Goal: Transaction & Acquisition: Subscribe to service/newsletter

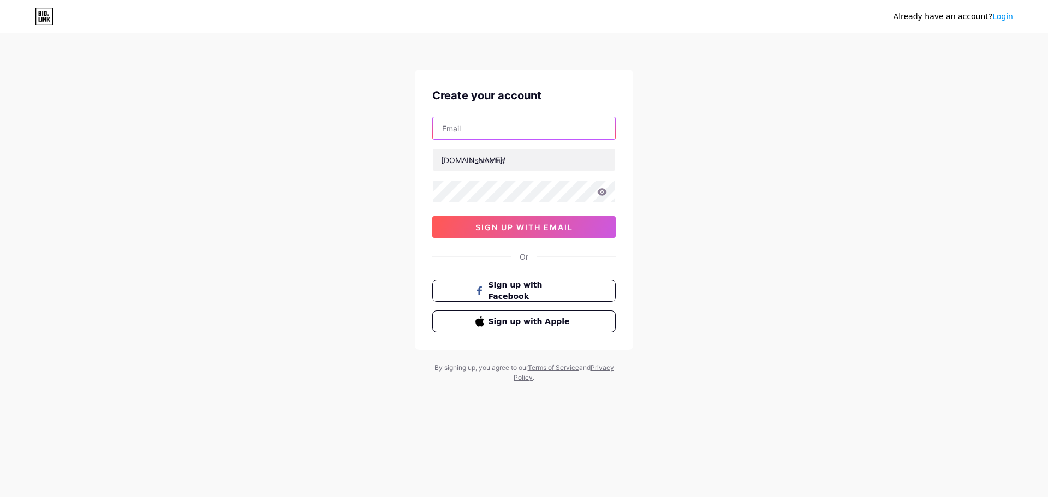
click at [527, 136] on input "text" at bounding box center [524, 128] width 182 height 22
type input "[EMAIL_ADDRESS][DOMAIN_NAME]"
click at [514, 163] on input "text" at bounding box center [524, 160] width 182 height 22
click at [510, 165] on input "text" at bounding box center [524, 160] width 182 height 22
click at [520, 161] on input "hoangto" at bounding box center [524, 160] width 182 height 22
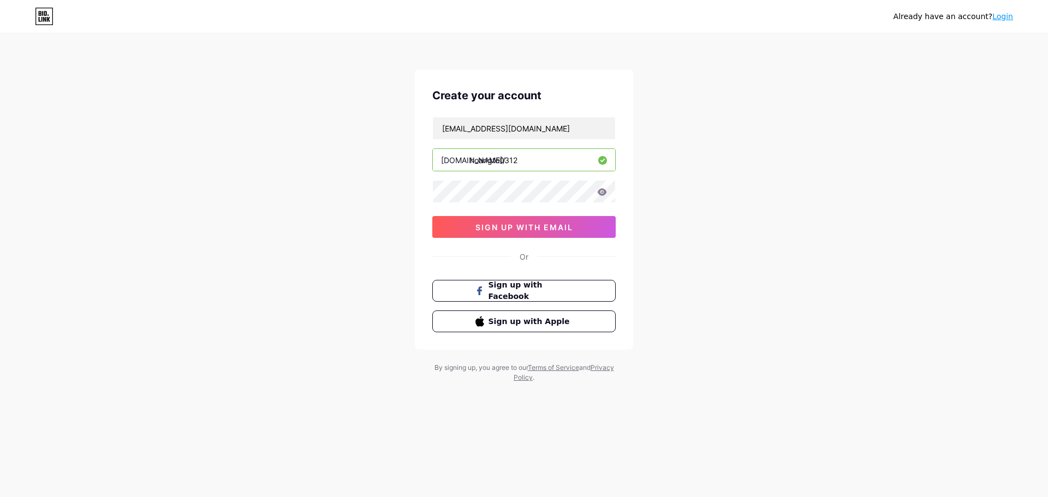
type input "hoangto0312"
click at [601, 191] on icon at bounding box center [602, 191] width 9 height 7
click at [541, 225] on span "sign up with email" at bounding box center [525, 227] width 98 height 9
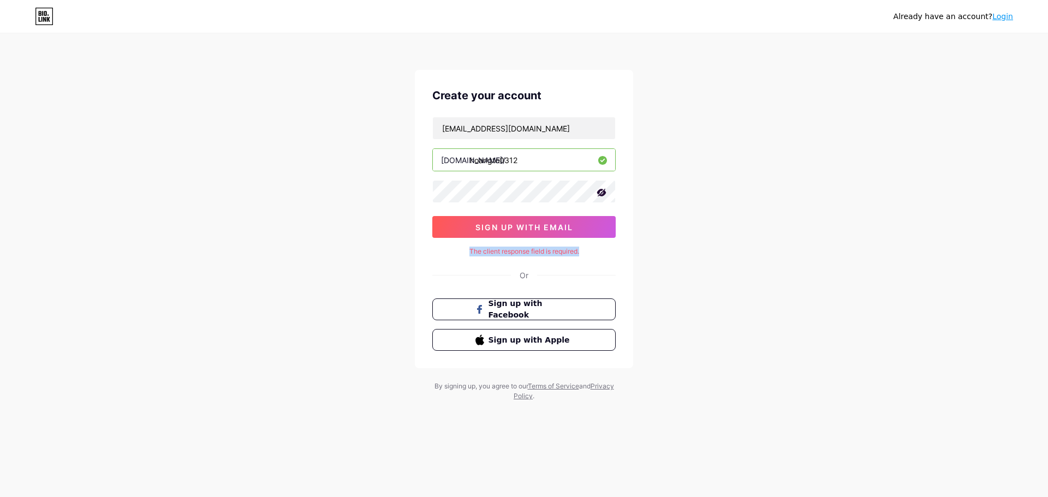
drag, startPoint x: 588, startPoint y: 251, endPoint x: 467, endPoint y: 254, distance: 121.3
click at [467, 254] on div "The client response field is required." at bounding box center [523, 252] width 183 height 10
copy div "The client response field is required."
click at [680, 264] on div "Already have an account? Login Create your account dauvanhoang03122001@gmail.co…" at bounding box center [524, 218] width 1048 height 436
click at [554, 228] on span "sign up with email" at bounding box center [525, 227] width 98 height 9
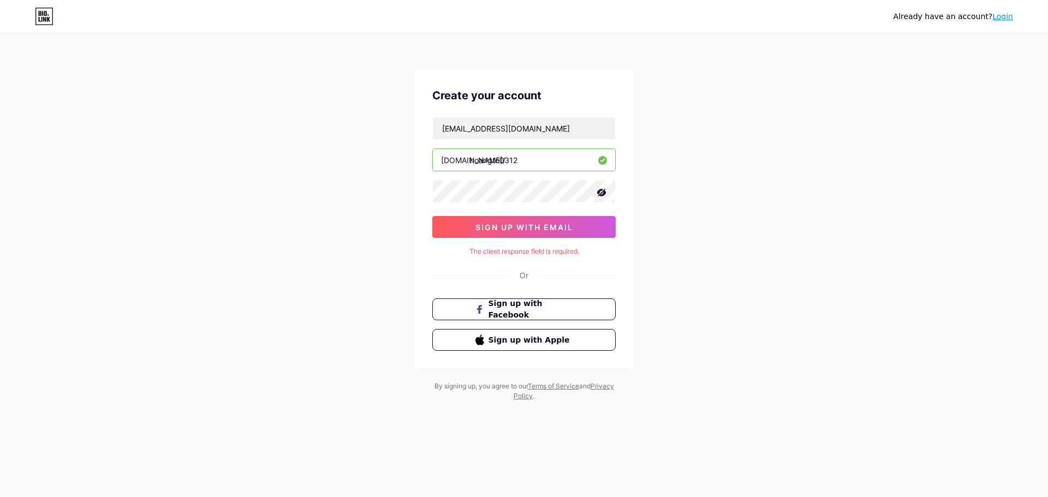
click at [679, 236] on div "Already have an account? Login Create your account dauvanhoang03122001@gmail.co…" at bounding box center [524, 218] width 1048 height 436
click at [555, 229] on span "sign up with email" at bounding box center [525, 227] width 98 height 9
click at [554, 229] on span "sign up with email" at bounding box center [525, 227] width 98 height 9
click at [878, 140] on div "Already have an account? Login Create your account dauvanhoang03122001@gmail.co…" at bounding box center [524, 218] width 1048 height 436
click at [770, 122] on div "Already have an account? Login Create your account dauvanhoang03122001@gmail.co…" at bounding box center [524, 218] width 1048 height 436
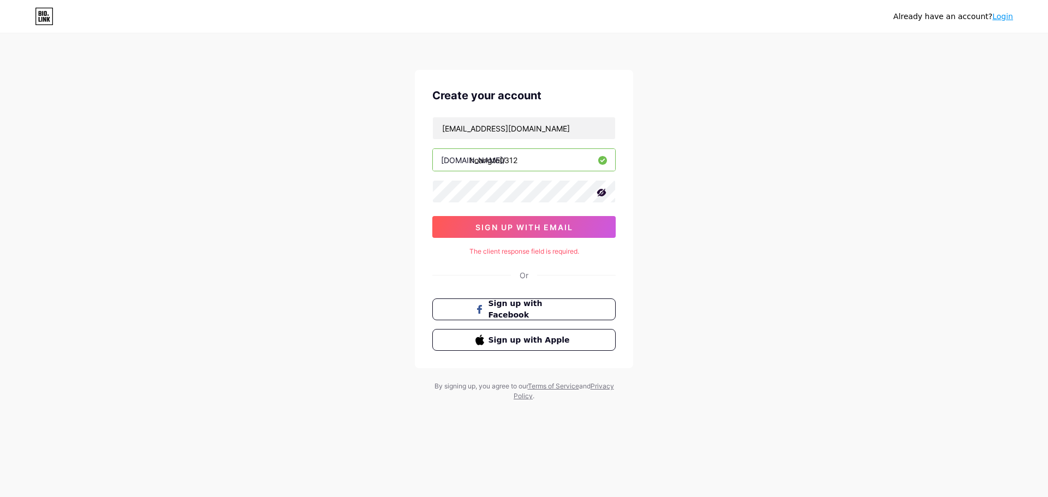
click at [528, 278] on div "Or" at bounding box center [524, 275] width 9 height 11
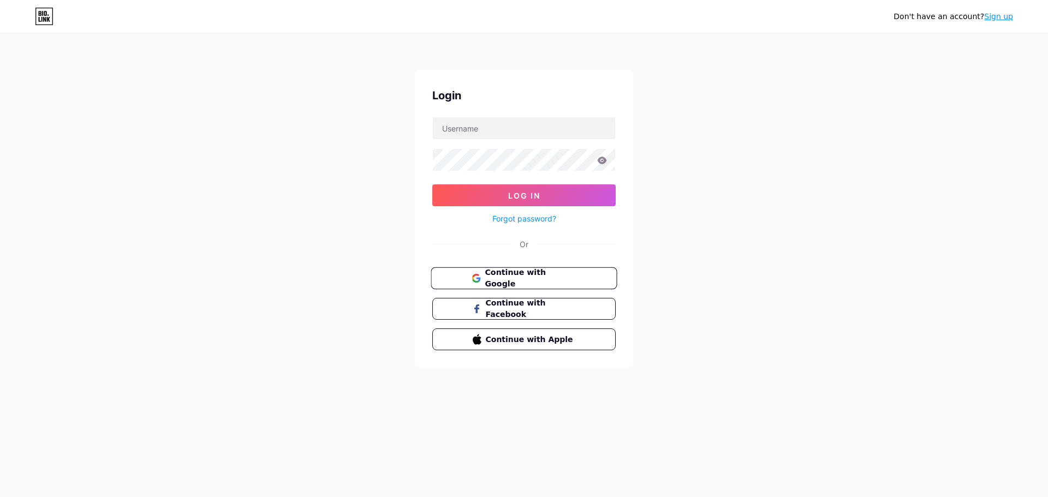
click at [538, 277] on span "Continue with Google" at bounding box center [530, 278] width 91 height 23
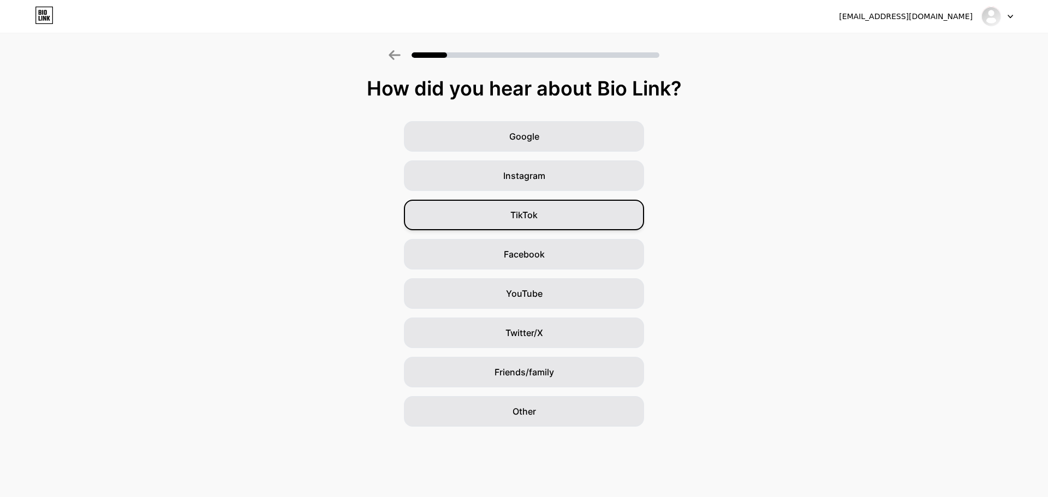
click at [622, 212] on div "TikTok" at bounding box center [524, 215] width 240 height 31
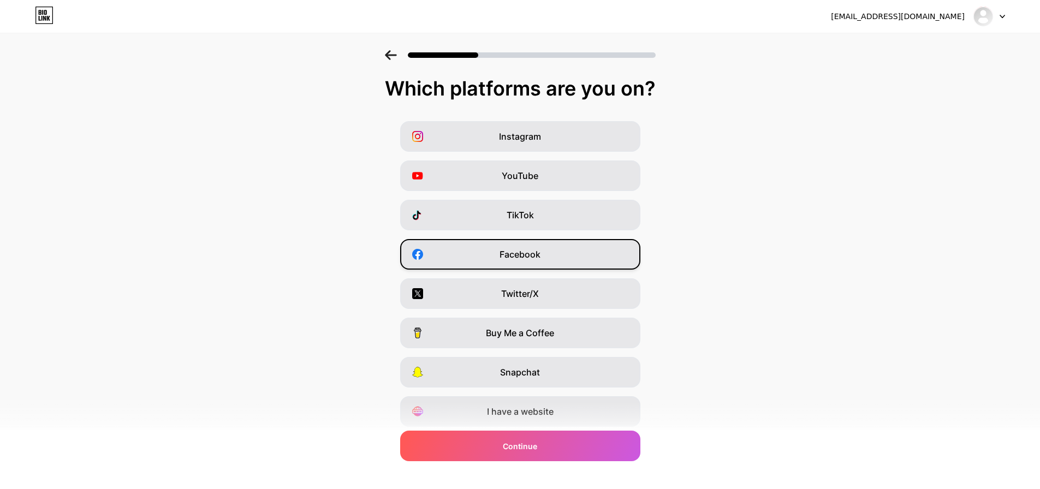
click at [526, 251] on span "Facebook" at bounding box center [520, 254] width 41 height 13
click at [526, 246] on div "Facebook" at bounding box center [520, 254] width 240 height 31
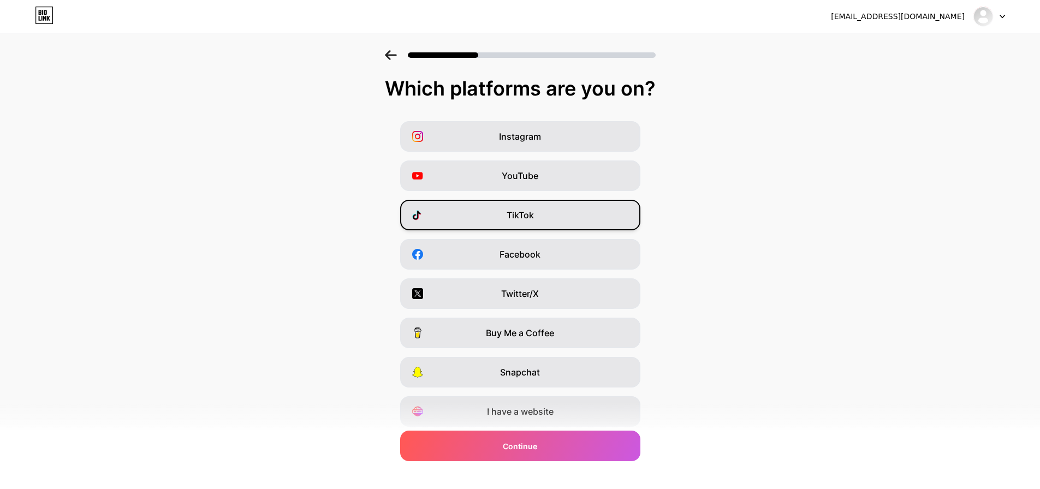
click at [531, 217] on span "TikTok" at bounding box center [520, 215] width 27 height 13
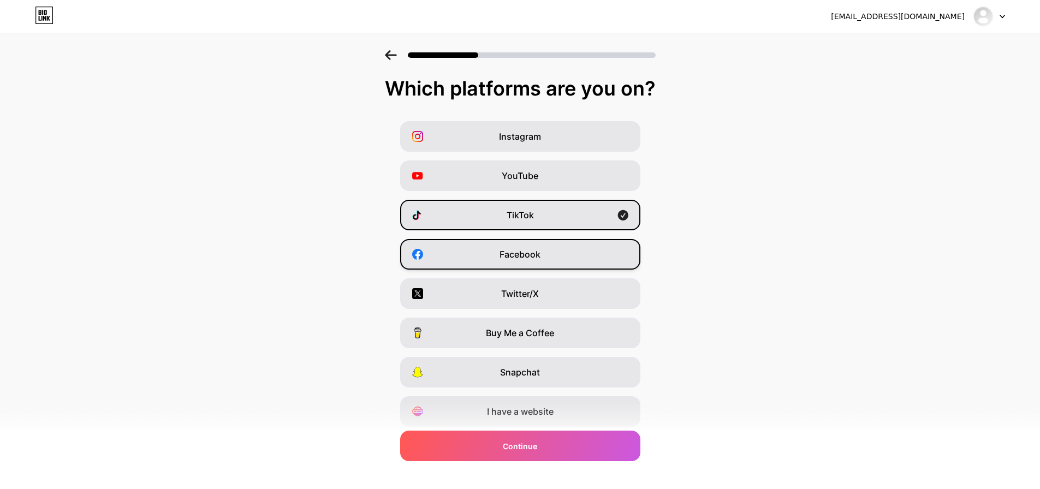
click at [545, 251] on div "Facebook" at bounding box center [520, 254] width 240 height 31
click at [546, 183] on div "YouTube" at bounding box center [520, 176] width 240 height 31
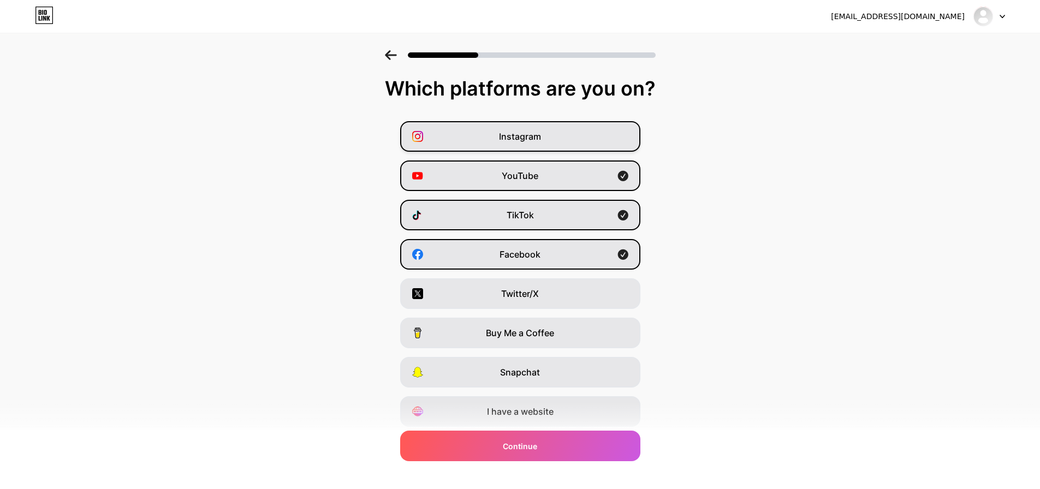
click at [580, 136] on div "Instagram" at bounding box center [520, 136] width 240 height 31
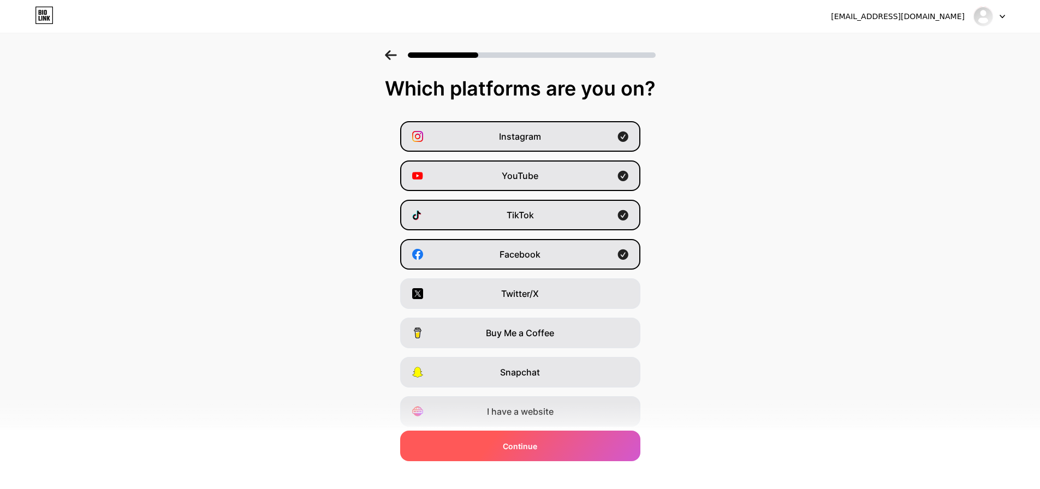
click at [560, 446] on div "Continue" at bounding box center [520, 446] width 240 height 31
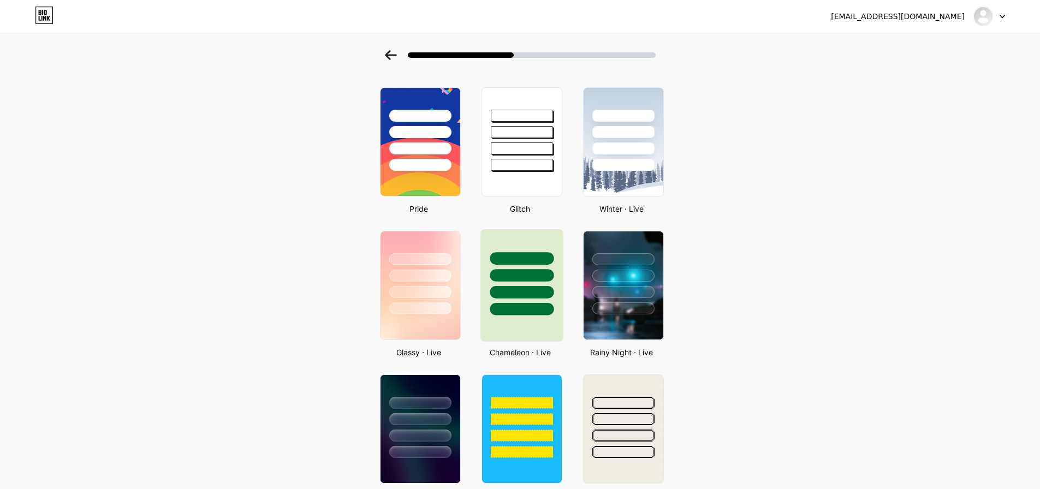
scroll to position [182, 0]
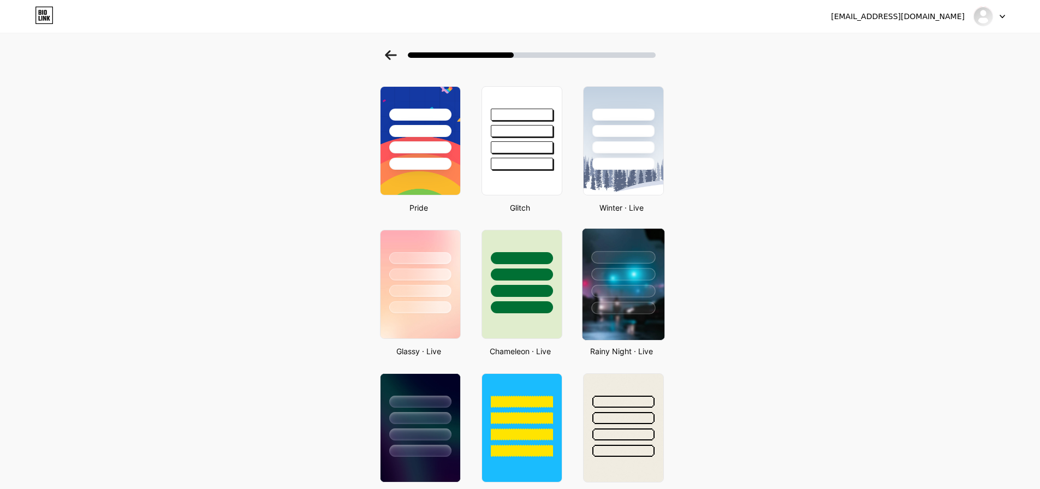
click at [626, 302] on div at bounding box center [623, 308] width 64 height 13
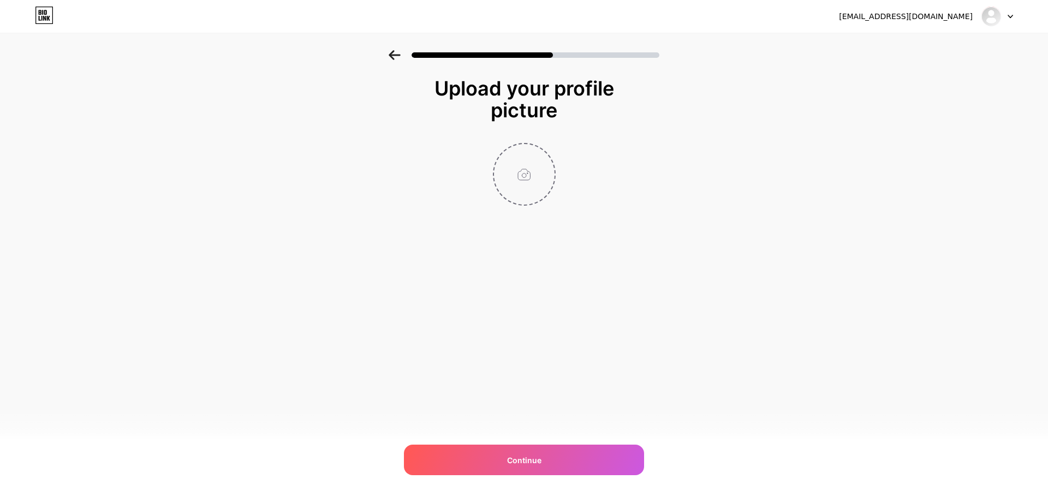
click at [532, 182] on input "file" at bounding box center [524, 174] width 61 height 61
type input "C:\fakepath\IMG_1678.png"
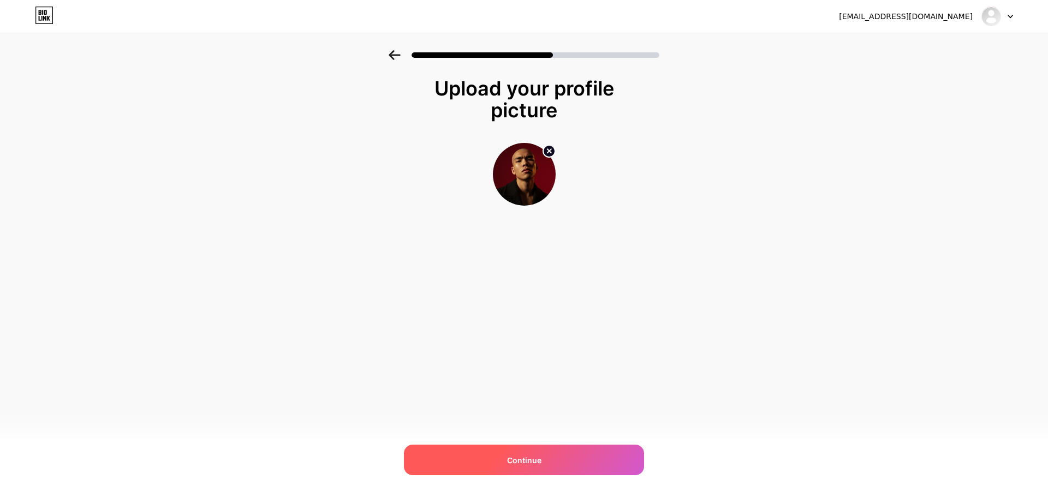
click at [556, 464] on div "Continue" at bounding box center [524, 460] width 240 height 31
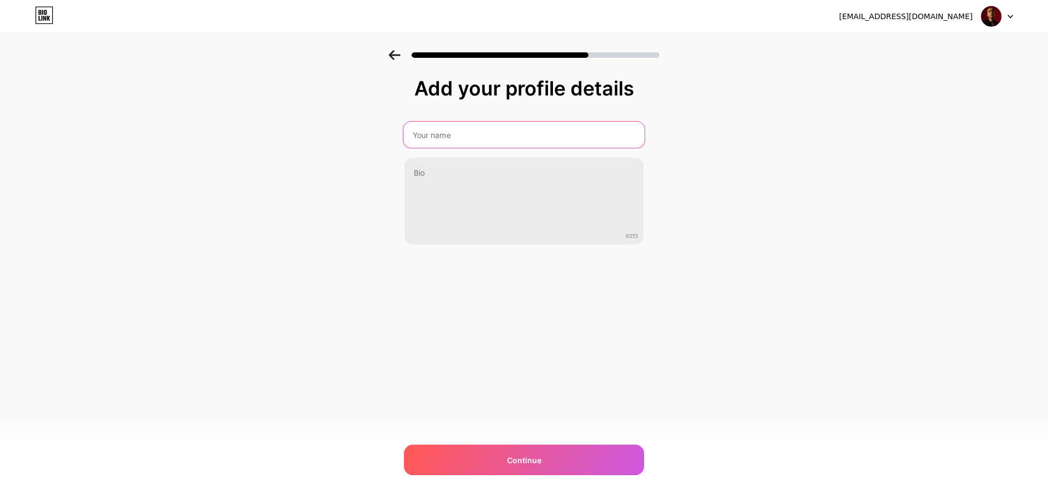
click at [441, 139] on input "text" at bounding box center [524, 135] width 241 height 26
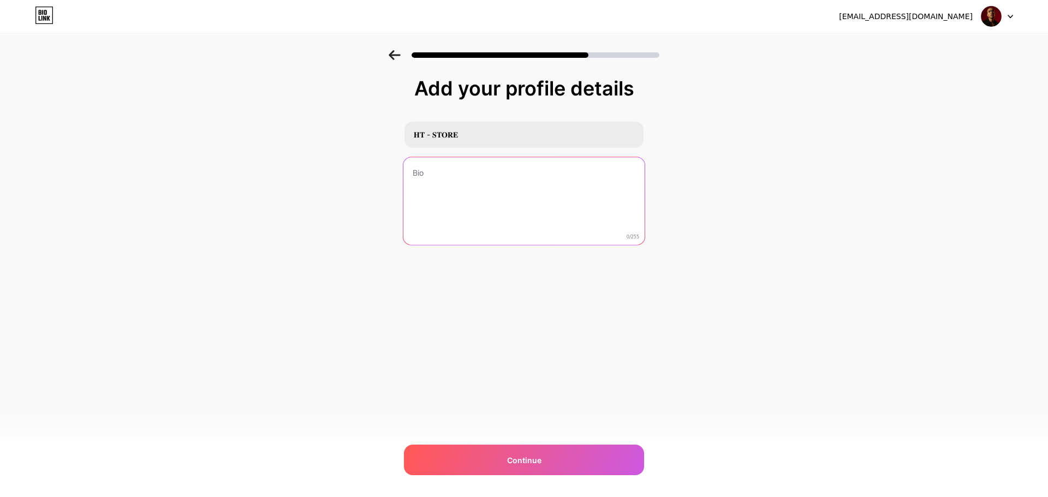
click at [450, 169] on textarea at bounding box center [524, 201] width 241 height 89
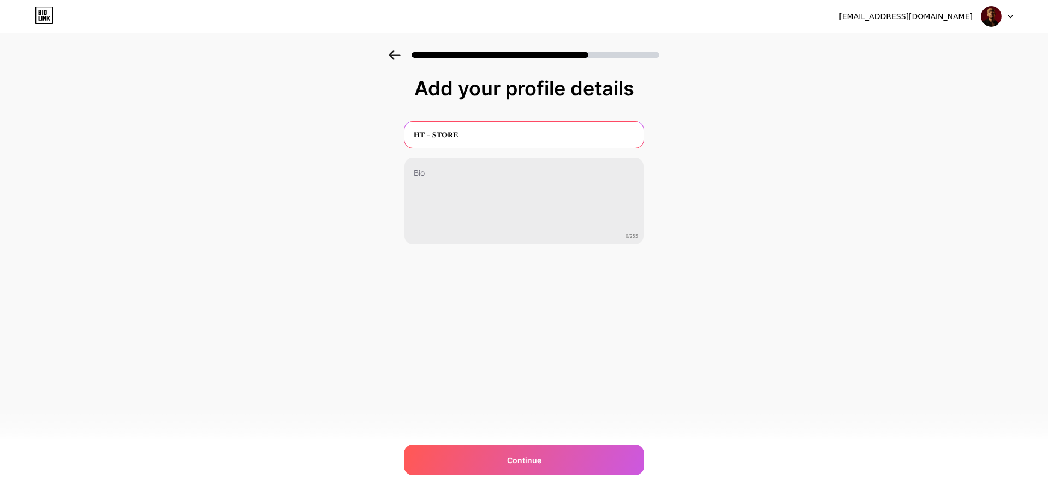
click at [499, 137] on input "𝐇𝐓 - 𝐒𝐓𝐎𝐑𝐄" at bounding box center [524, 135] width 239 height 26
click at [499, 137] on input "𝐇𝐓 - 𝐒𝐓𝐎𝐑𝐄" at bounding box center [524, 135] width 241 height 26
type input "h"
type input "Hoàng Tồ"
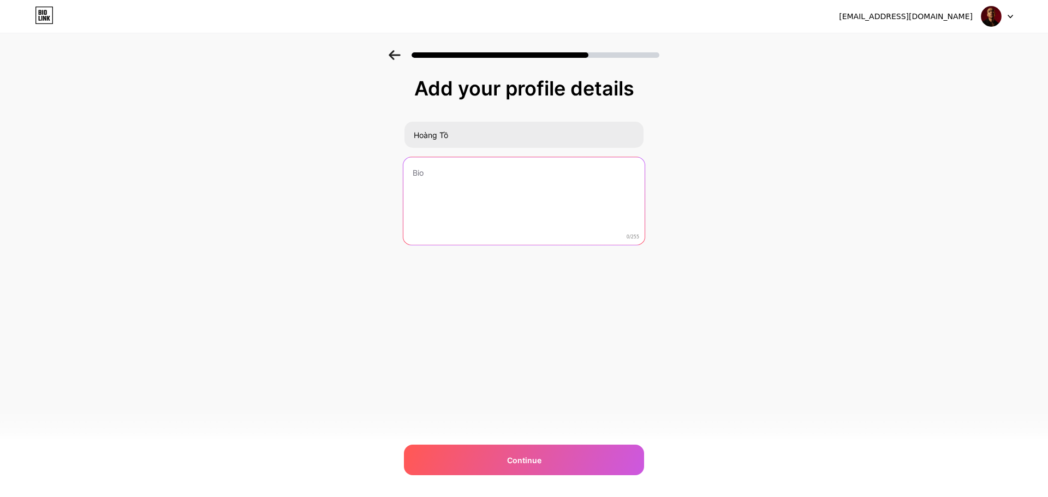
click at [452, 174] on textarea at bounding box center [524, 201] width 241 height 89
type textarea "phần mềm miễn phí"
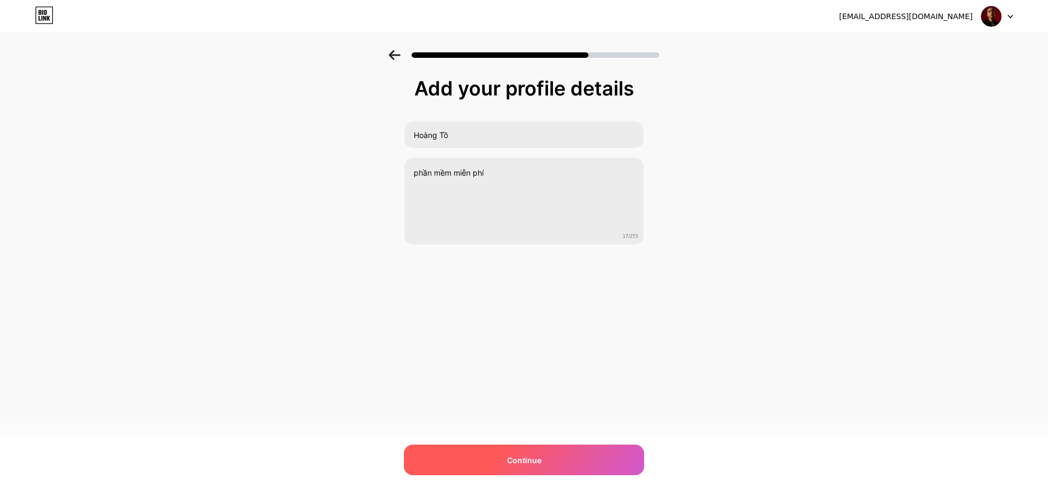
click at [533, 458] on span "Continue" at bounding box center [524, 460] width 34 height 11
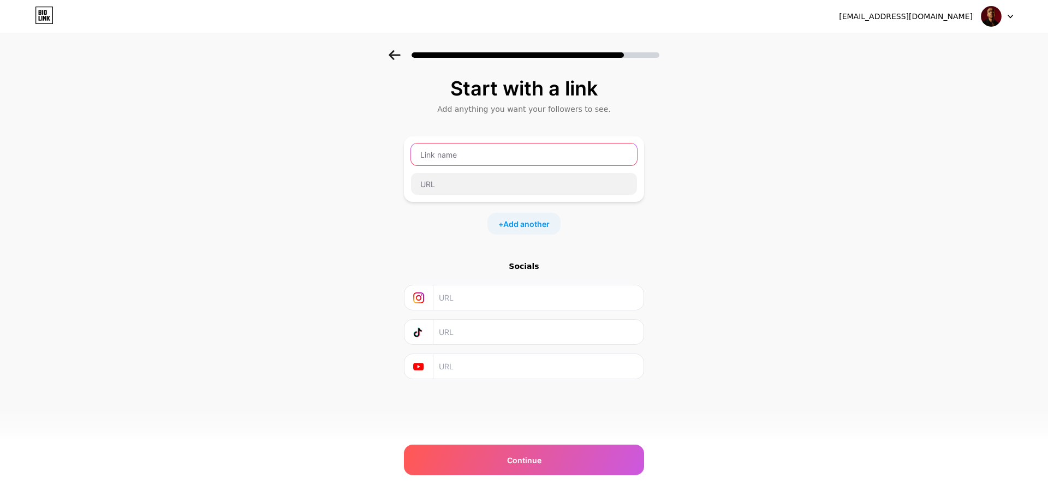
click at [509, 160] on input "text" at bounding box center [524, 155] width 226 height 22
click at [526, 158] on input "text" at bounding box center [524, 155] width 226 height 22
drag, startPoint x: 852, startPoint y: 16, endPoint x: 975, endPoint y: 12, distance: 122.4
click at [975, 12] on div "[EMAIL_ADDRESS][DOMAIN_NAME]" at bounding box center [926, 17] width 174 height 20
copy div "[EMAIL_ADDRESS][DOMAIN_NAME]"
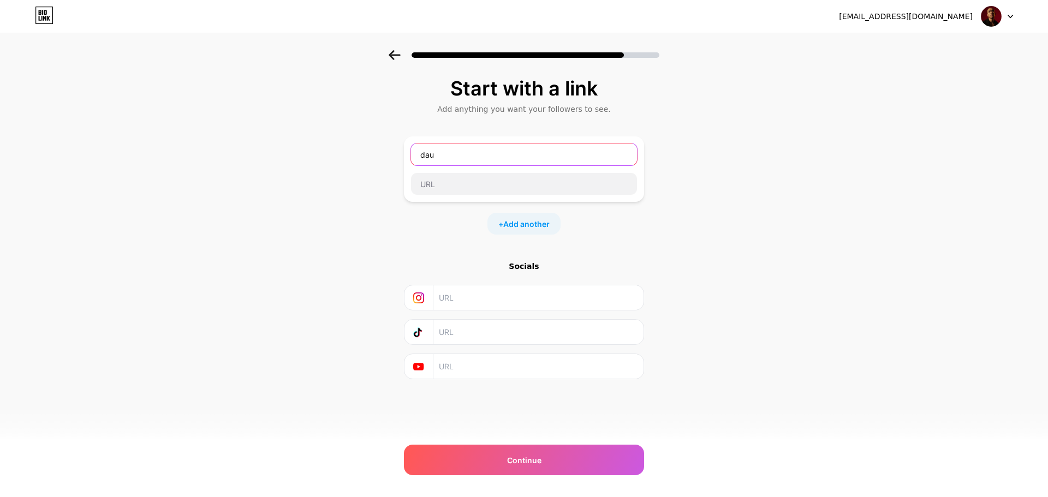
click at [450, 156] on input "dau" at bounding box center [524, 155] width 226 height 22
paste input "vanhoang03122001@gmail.com"
type input "[EMAIL_ADDRESS][DOMAIN_NAME]"
click at [573, 161] on input "[EMAIL_ADDRESS][DOMAIN_NAME]" at bounding box center [524, 155] width 226 height 22
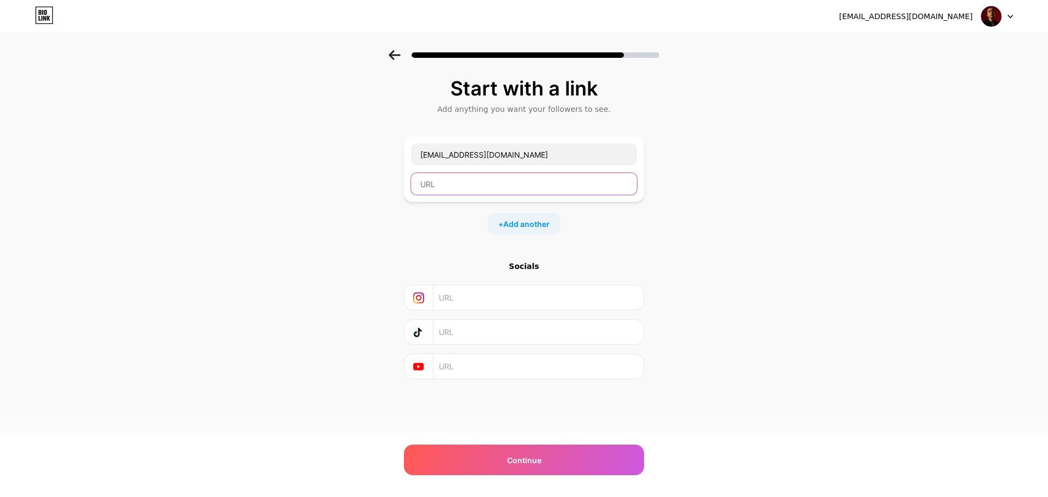
click at [539, 190] on input "text" at bounding box center [524, 184] width 226 height 22
click at [470, 189] on input "text" at bounding box center [524, 184] width 226 height 22
paste input "https://guns.lol/hoangto_0312"
type input "https://guns.lol/hoangto_0312"
click at [505, 231] on div "+ Add another" at bounding box center [524, 224] width 73 height 22
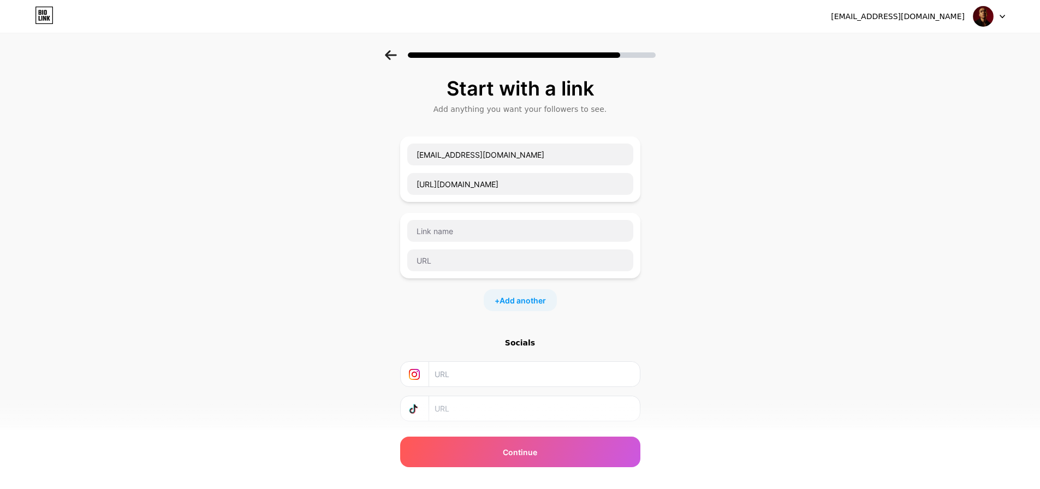
drag, startPoint x: 712, startPoint y: 230, endPoint x: 635, endPoint y: 284, distance: 93.9
click at [652, 295] on div "Start with a link Add anything you want your followers to see. dauvanhoang03122…" at bounding box center [520, 280] width 1040 height 460
drag, startPoint x: 607, startPoint y: 231, endPoint x: 423, endPoint y: 277, distance: 189.8
drag, startPoint x: 423, startPoint y: 277, endPoint x: 407, endPoint y: 268, distance: 18.4
drag, startPoint x: 407, startPoint y: 268, endPoint x: 760, endPoint y: 329, distance: 358.0
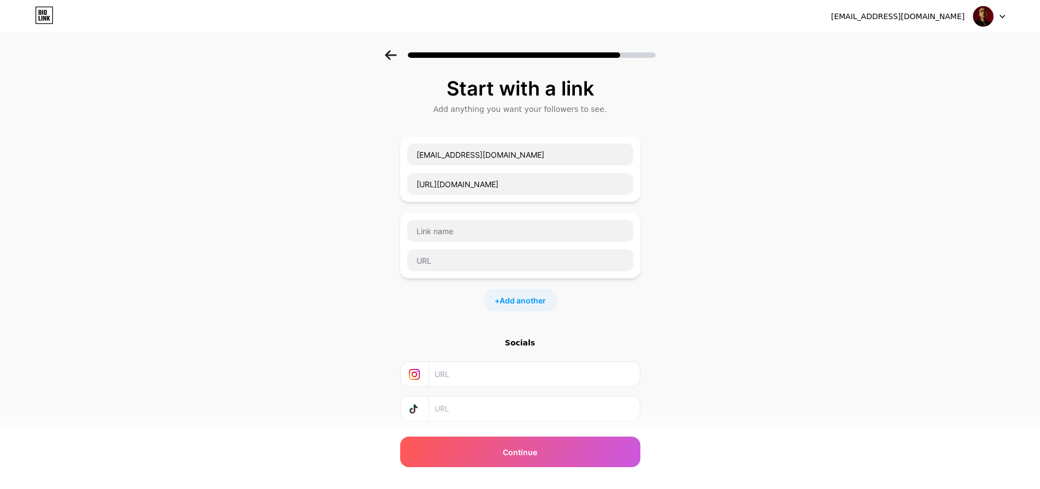
click at [760, 329] on div "Start with a link Add anything you want your followers to see. dauvanhoang03122…" at bounding box center [520, 280] width 1040 height 460
click at [525, 343] on div "Socials" at bounding box center [520, 342] width 240 height 11
click at [394, 60] on div at bounding box center [520, 52] width 1040 height 38
click at [394, 52] on icon at bounding box center [391, 55] width 12 height 10
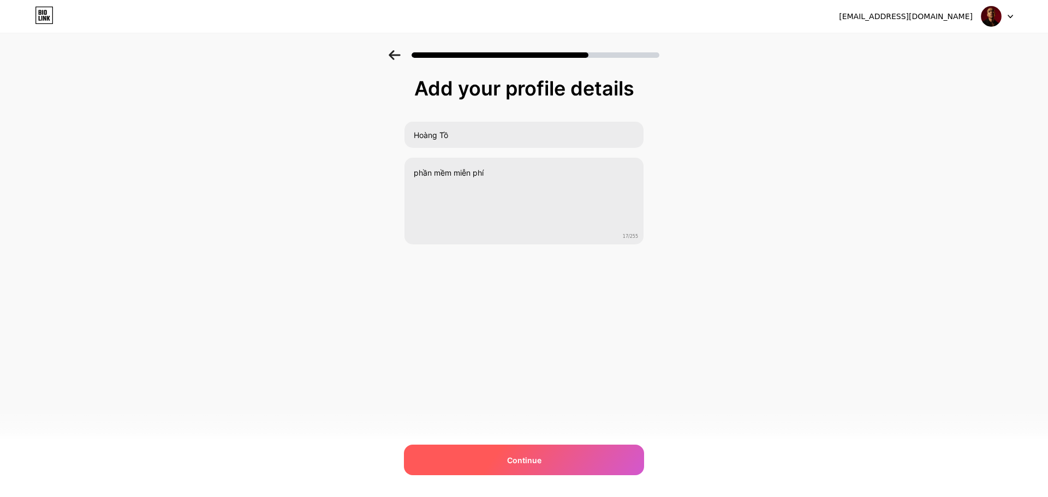
click at [571, 467] on div "Continue" at bounding box center [524, 460] width 240 height 31
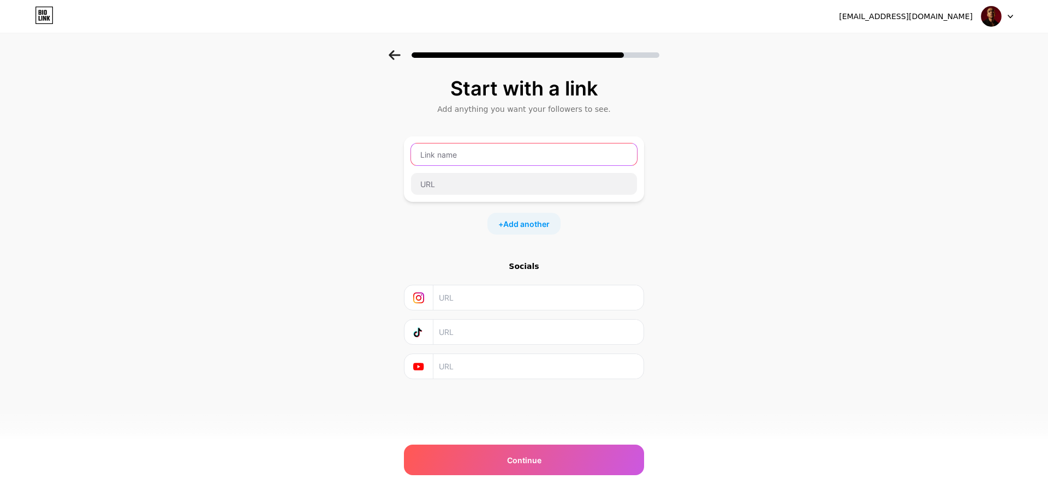
click at [485, 152] on input "text" at bounding box center [524, 155] width 226 height 22
paste input "https://guns.lol/hoangto_0312"
type input "https://guns.lol/hoangto_0312"
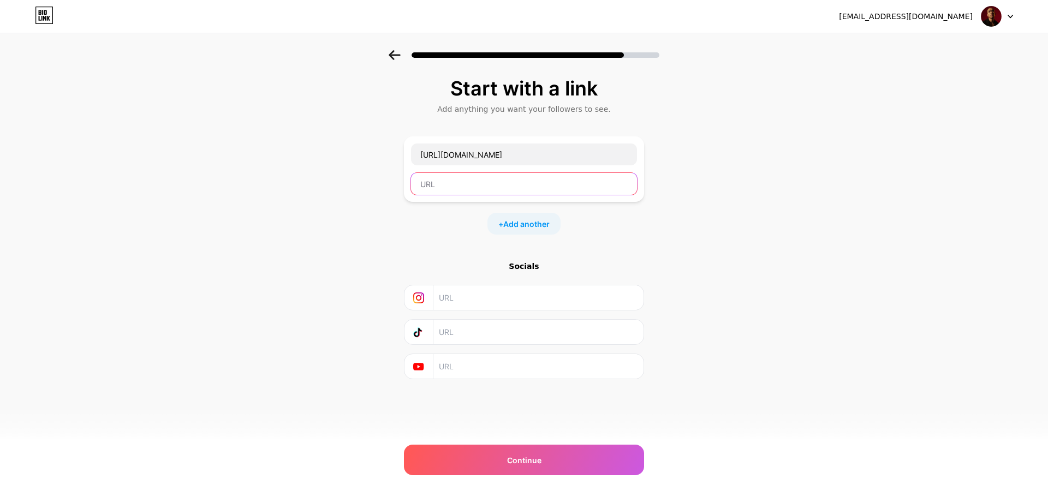
click at [472, 188] on input "text" at bounding box center [524, 184] width 226 height 22
paste input "https://guns.lol/hoangto_0312"
type input "https://guns.lol/hoangto_0312"
click at [462, 301] on input "text" at bounding box center [538, 298] width 198 height 25
click at [463, 331] on input "text" at bounding box center [538, 332] width 198 height 25
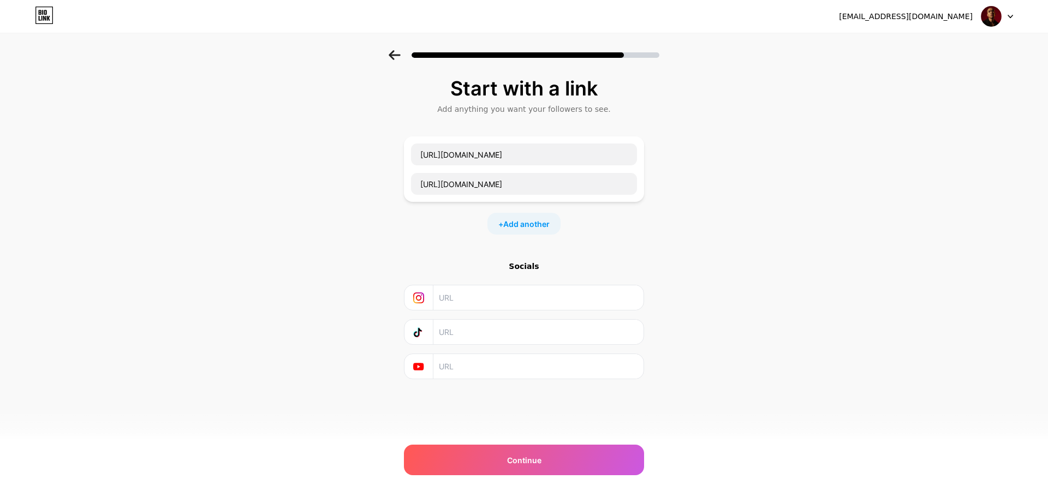
click at [464, 360] on input "text" at bounding box center [538, 366] width 198 height 25
click at [465, 299] on input "text" at bounding box center [538, 298] width 198 height 25
click at [390, 56] on icon at bounding box center [394, 55] width 11 height 10
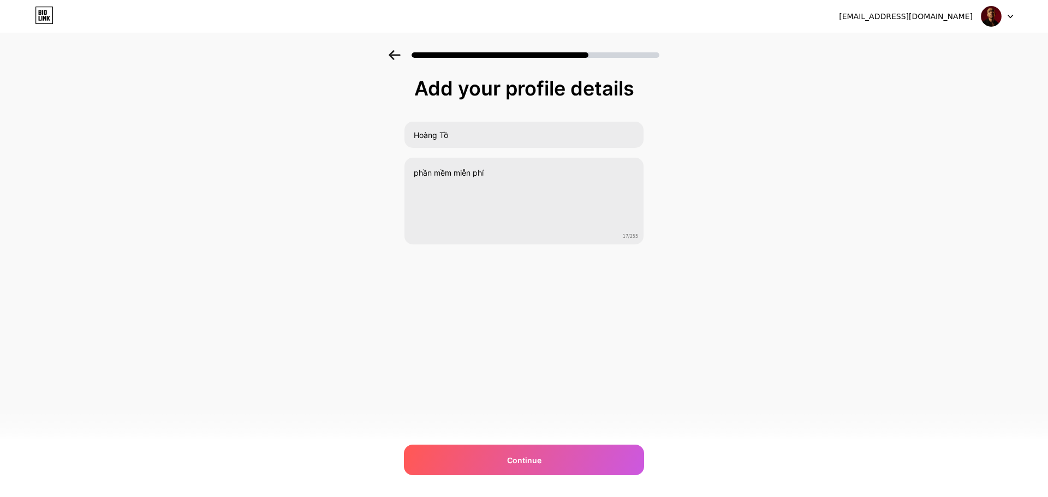
click at [390, 56] on icon at bounding box center [394, 55] width 11 height 10
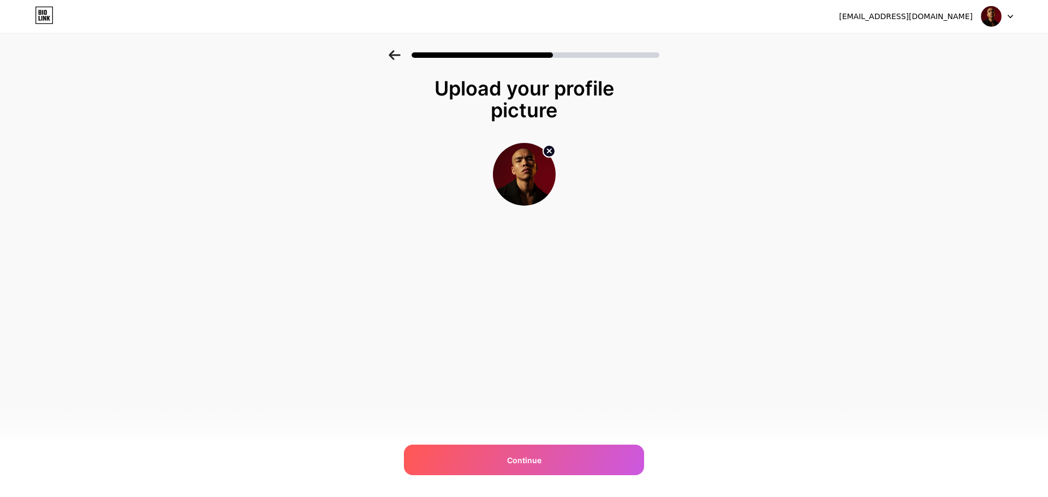
click at [390, 56] on icon at bounding box center [394, 55] width 11 height 10
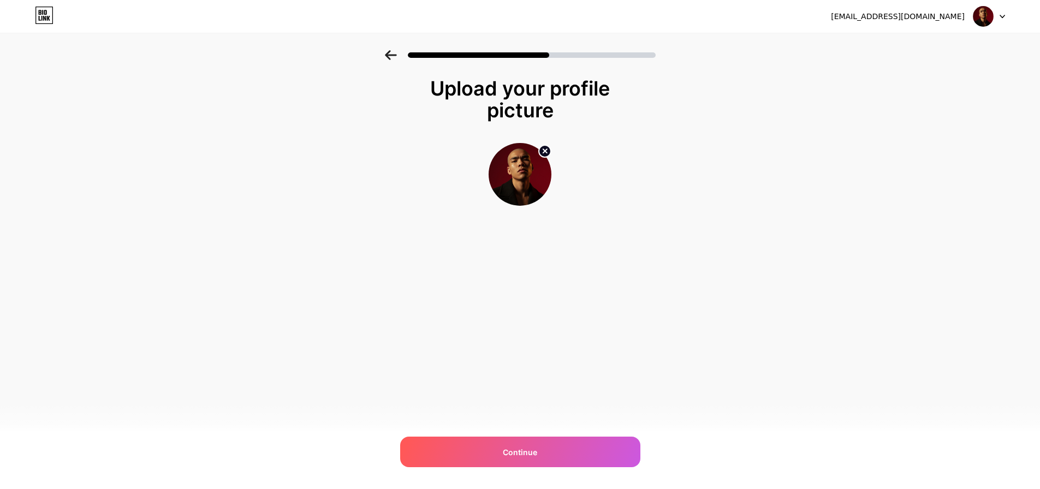
click at [390, 56] on icon at bounding box center [390, 55] width 11 height 10
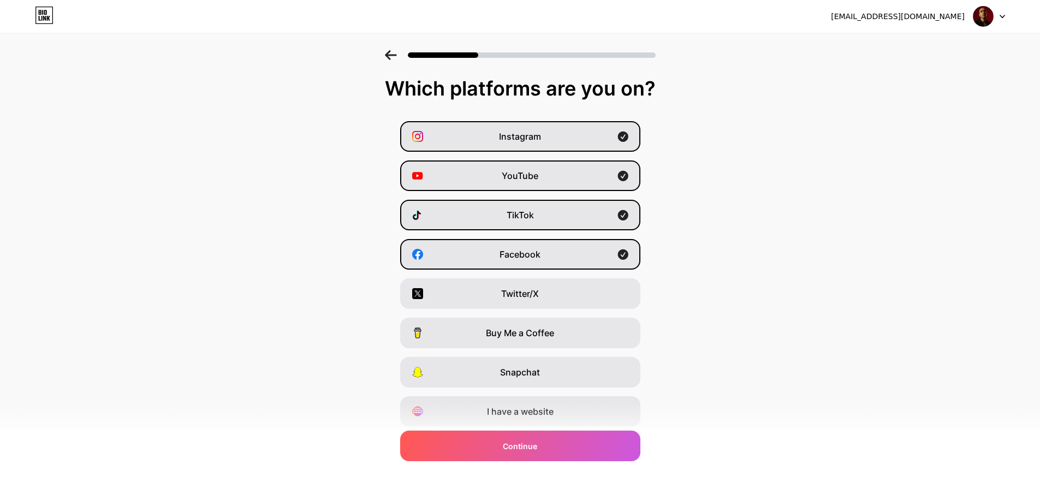
click at [390, 56] on icon at bounding box center [390, 55] width 11 height 10
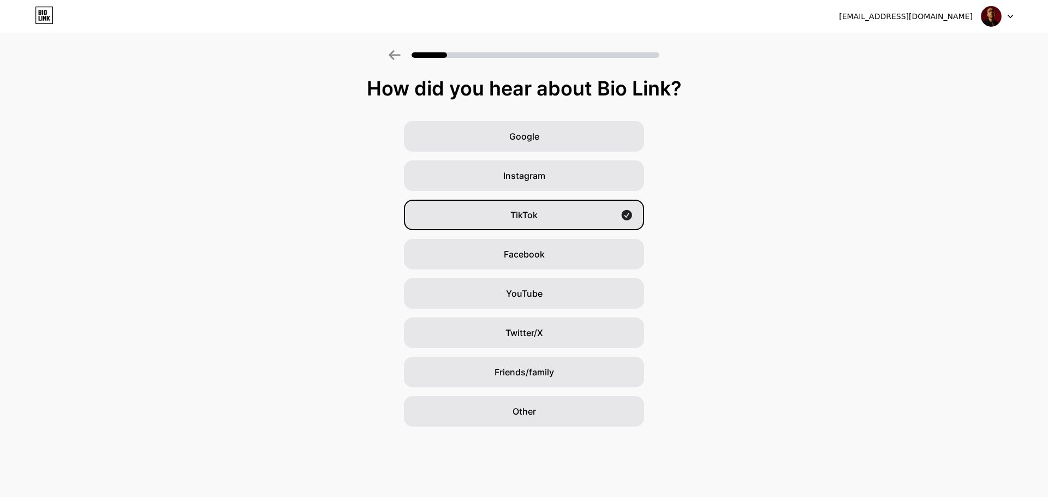
click at [390, 56] on icon at bounding box center [394, 55] width 11 height 10
click at [394, 58] on icon at bounding box center [395, 55] width 12 height 10
click at [393, 58] on icon at bounding box center [394, 55] width 11 height 10
drag, startPoint x: 393, startPoint y: 58, endPoint x: 300, endPoint y: 46, distance: 93.0
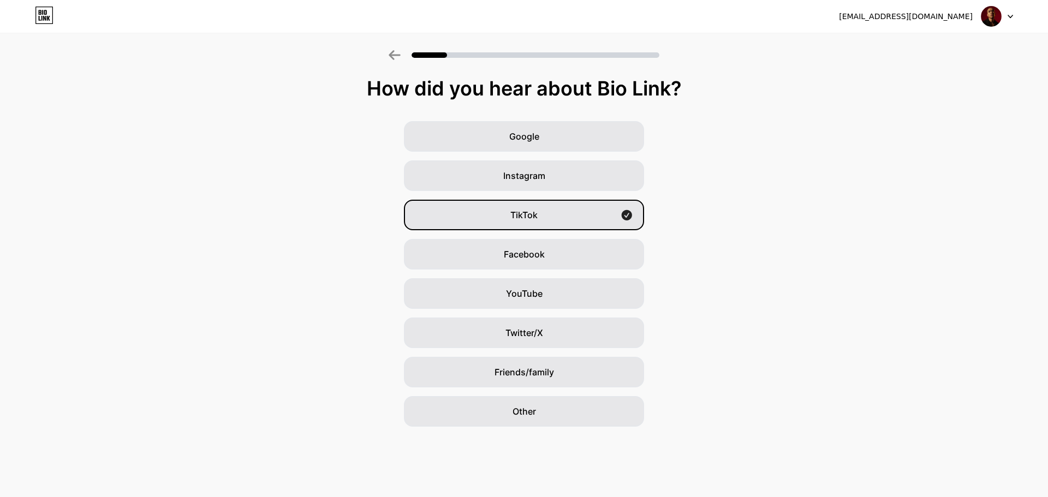
click at [392, 58] on icon at bounding box center [394, 55] width 11 height 10
click at [808, 158] on div "Google Instagram TikTok Facebook YouTube Twitter/X Friends/family Other" at bounding box center [524, 274] width 1048 height 306
click at [596, 219] on div "TikTok" at bounding box center [524, 215] width 240 height 31
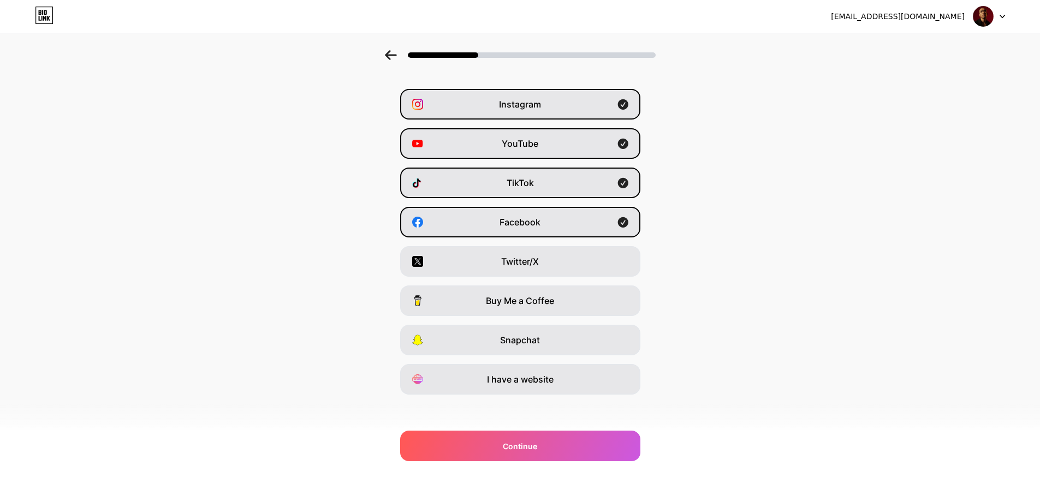
scroll to position [36, 0]
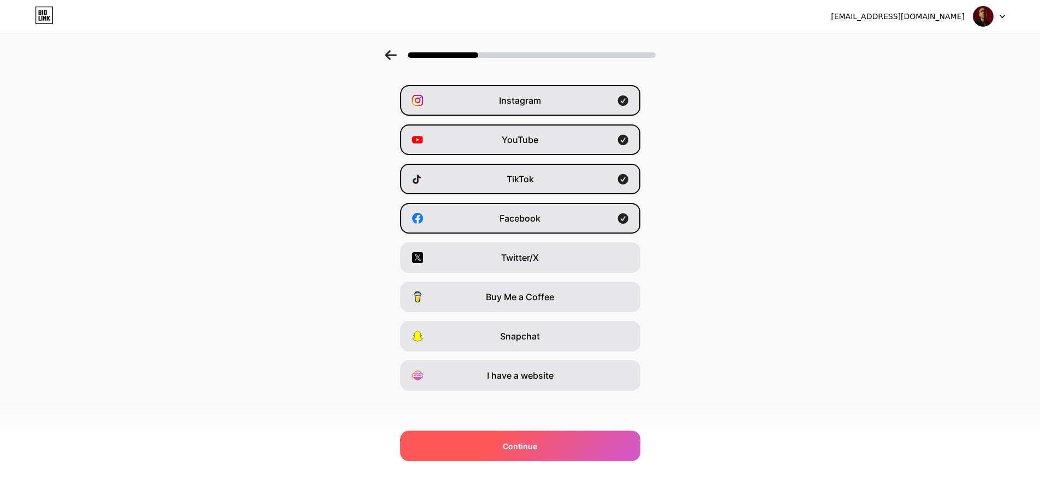
click at [530, 443] on span "Continue" at bounding box center [520, 446] width 34 height 11
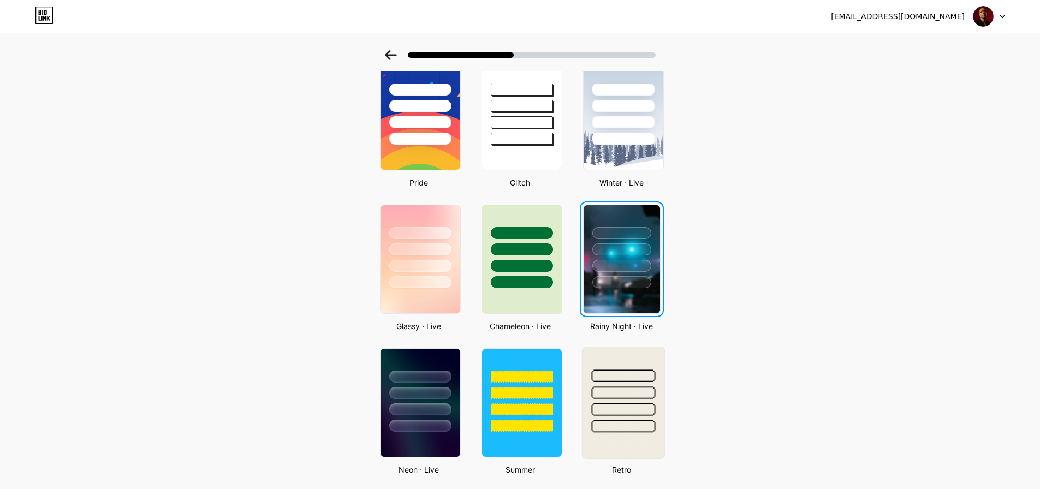
scroll to position [273, 0]
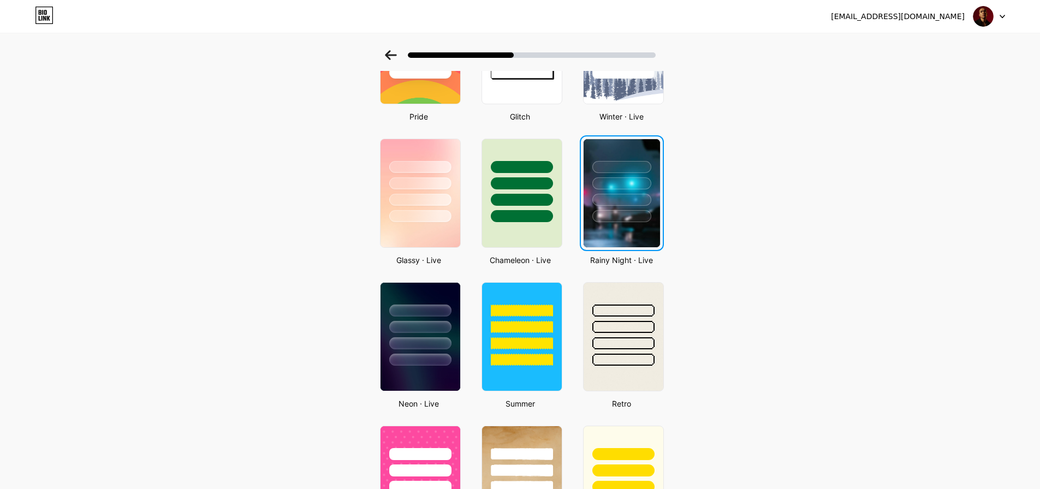
click at [629, 219] on div at bounding box center [621, 216] width 59 height 12
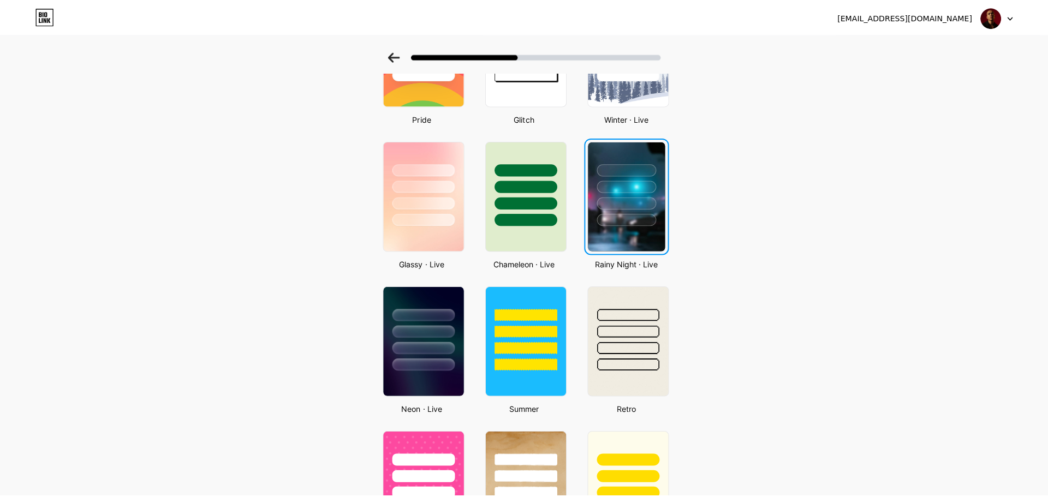
scroll to position [0, 0]
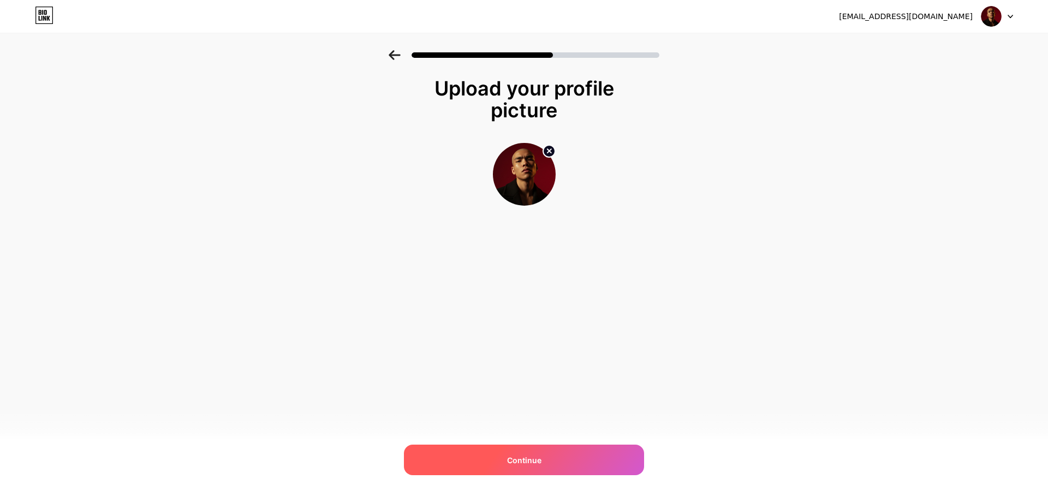
click at [560, 459] on div "Continue" at bounding box center [524, 460] width 240 height 31
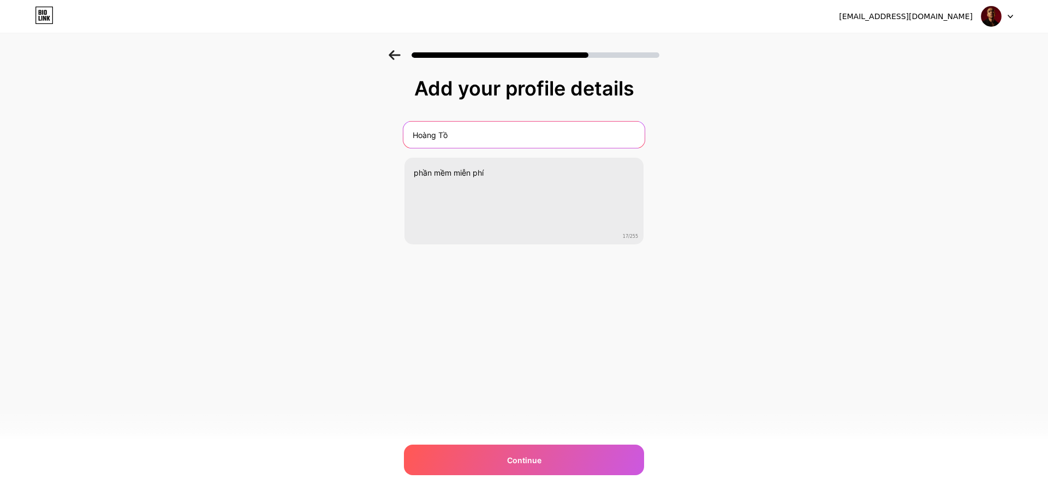
click at [498, 140] on input "Hoàng Tồ" at bounding box center [524, 135] width 241 height 26
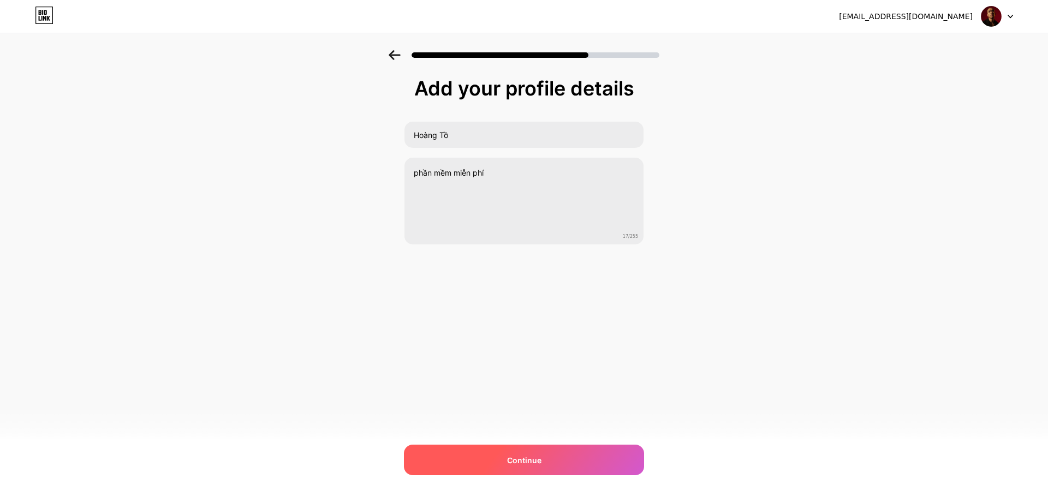
click at [546, 453] on div "Continue" at bounding box center [524, 460] width 240 height 31
click at [546, 453] on div at bounding box center [524, 460] width 240 height 31
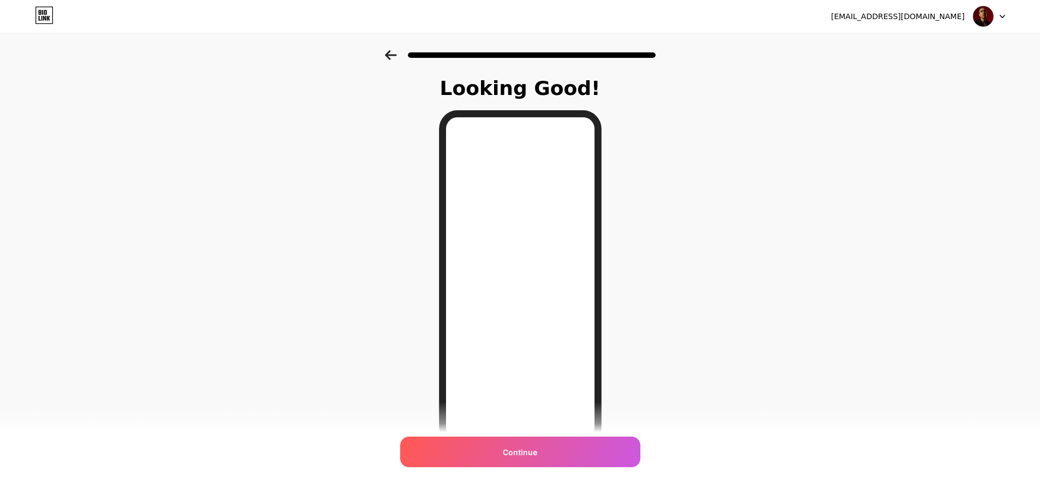
click at [546, 457] on div "Continue" at bounding box center [520, 452] width 240 height 31
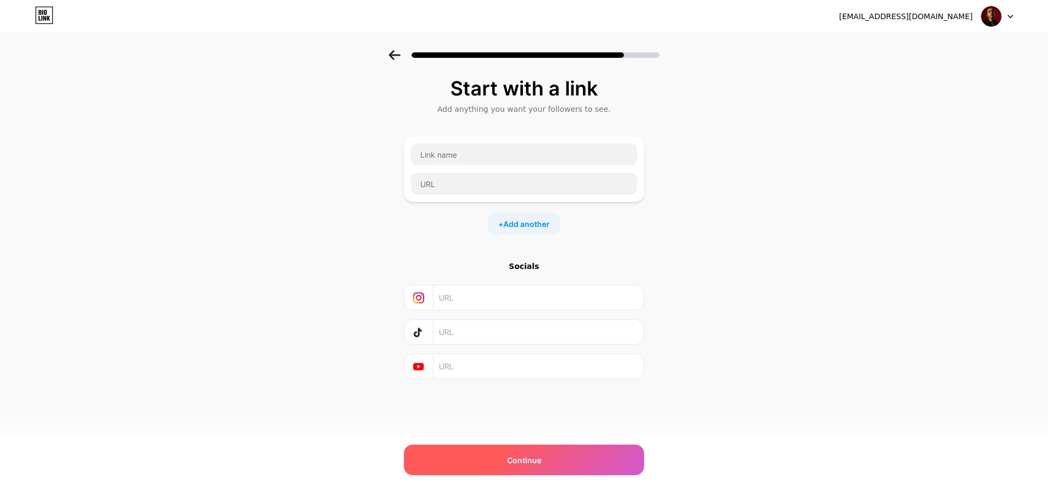
click at [536, 453] on div "Continue" at bounding box center [524, 460] width 240 height 31
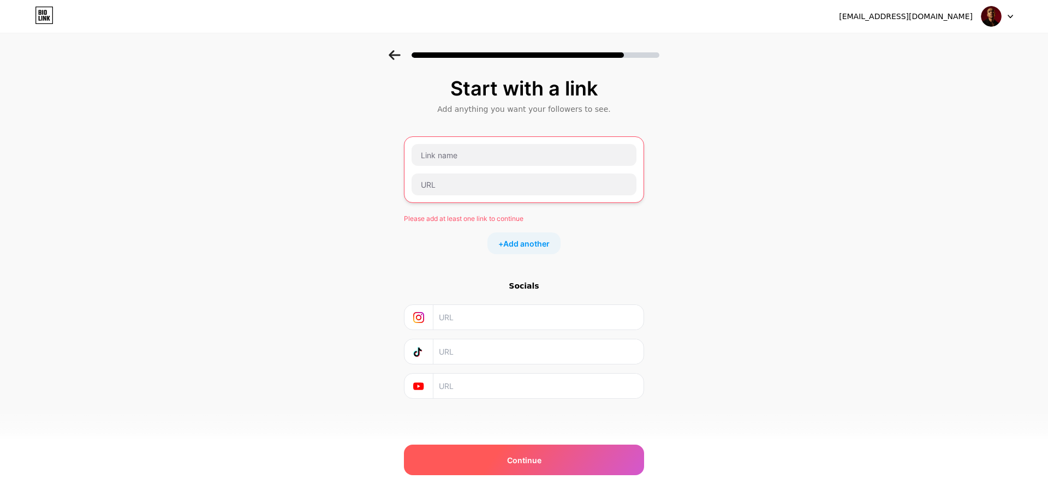
click at [534, 454] on div "Continue" at bounding box center [524, 460] width 240 height 31
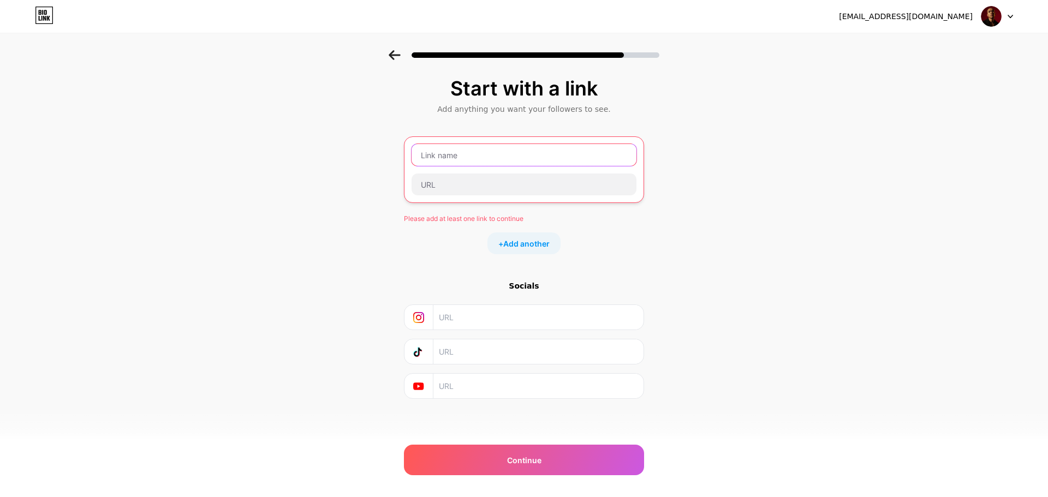
click at [482, 152] on input "text" at bounding box center [524, 155] width 225 height 22
paste input "https://guns.lol/hoangto_0312"
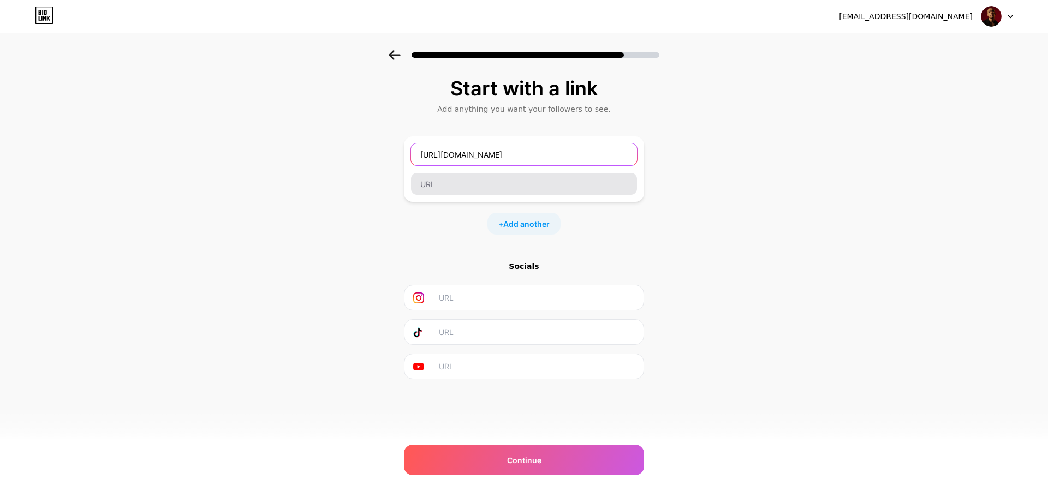
type input "https://guns.lol/hoangto_0312"
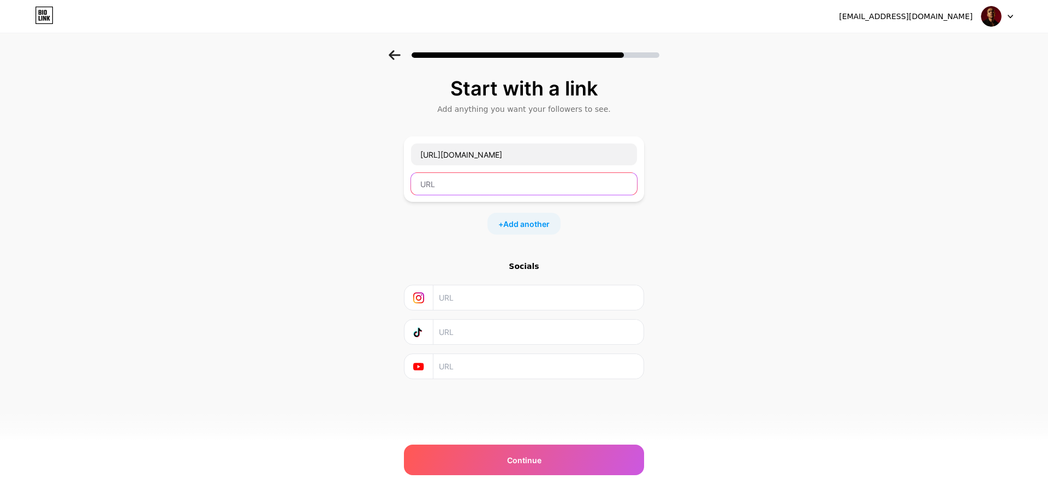
click at [479, 178] on input "text" at bounding box center [524, 184] width 226 height 22
paste input "https://guns.lol/hoangto_0312"
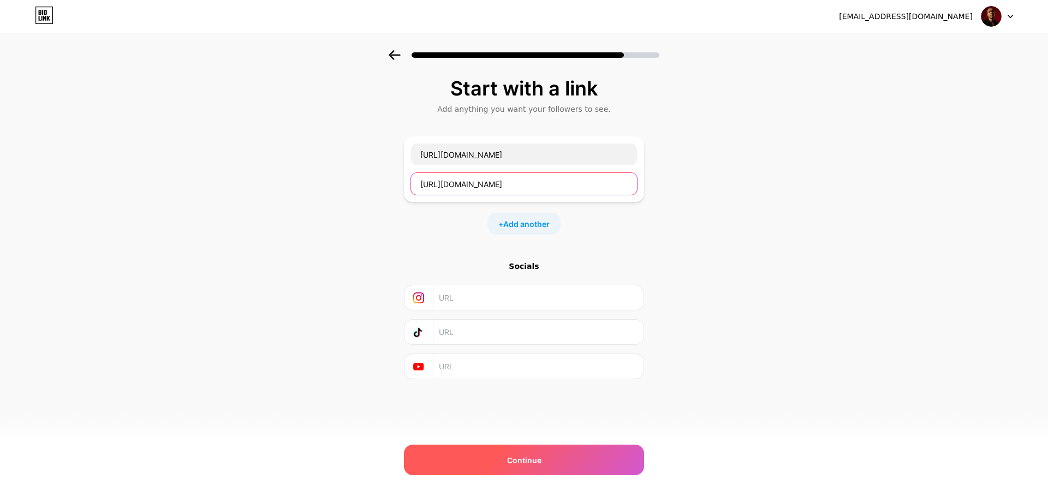
type input "https://guns.lol/hoangto_0312"
click at [524, 454] on div "Continue" at bounding box center [524, 460] width 240 height 31
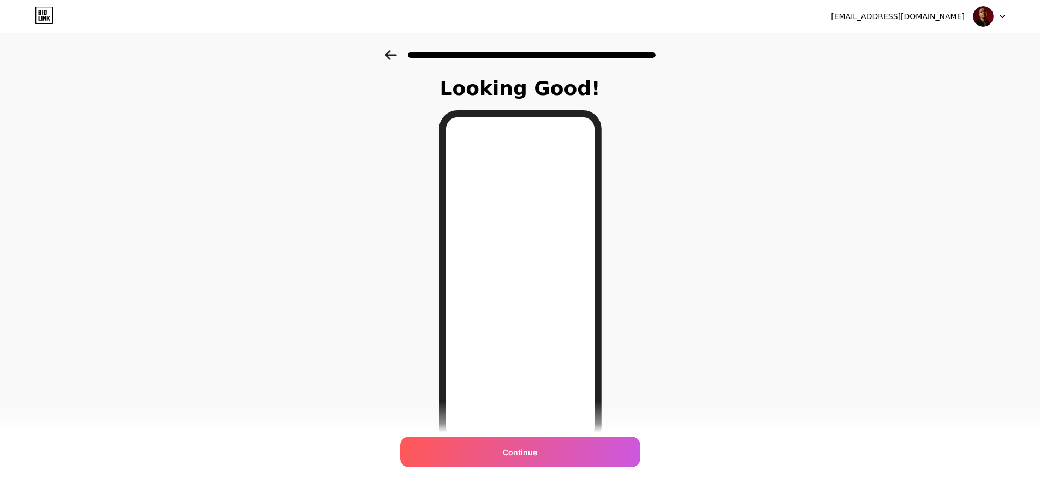
click at [523, 461] on div "Continue" at bounding box center [520, 452] width 240 height 31
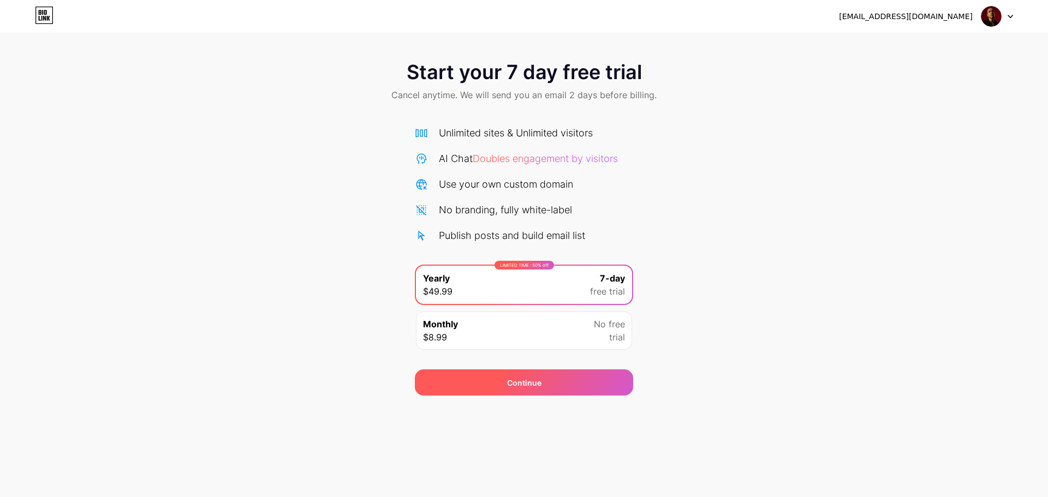
click at [553, 381] on div "Continue" at bounding box center [524, 383] width 218 height 26
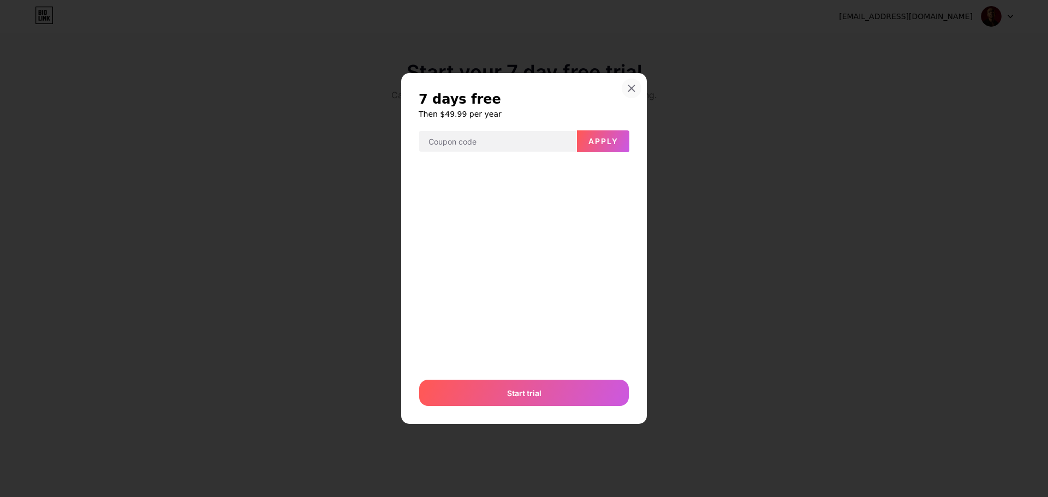
click at [633, 86] on icon at bounding box center [631, 88] width 9 height 9
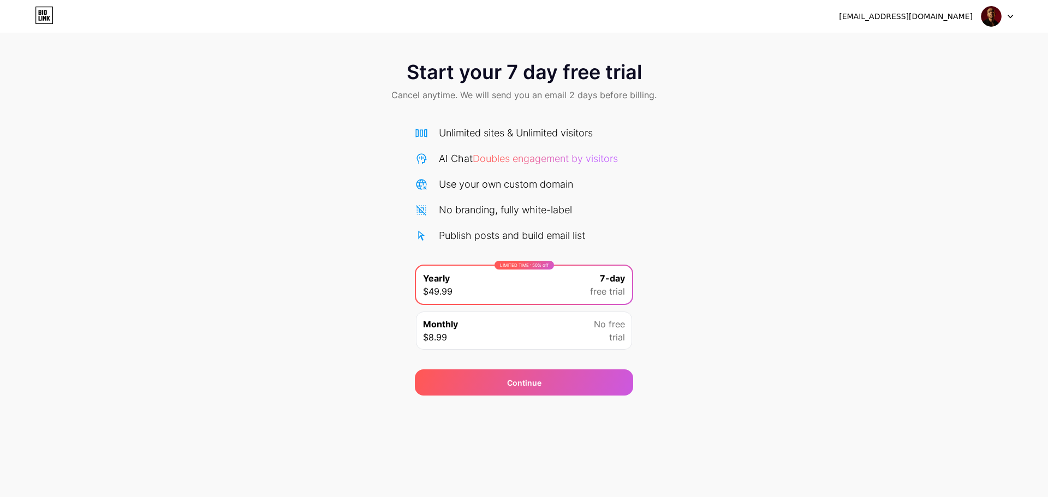
click at [224, 88] on div "Start your 7 day free trial Cancel anytime. We will send you an email 2 days be…" at bounding box center [524, 82] width 1048 height 64
click at [511, 132] on div "Unlimited sites & Unlimited visitors" at bounding box center [516, 133] width 154 height 15
click at [528, 283] on div "LIMITED TIME : 50% off Yearly $49.99 7-day free trial" at bounding box center [524, 285] width 216 height 38
click at [514, 394] on div "Continue" at bounding box center [524, 383] width 218 height 26
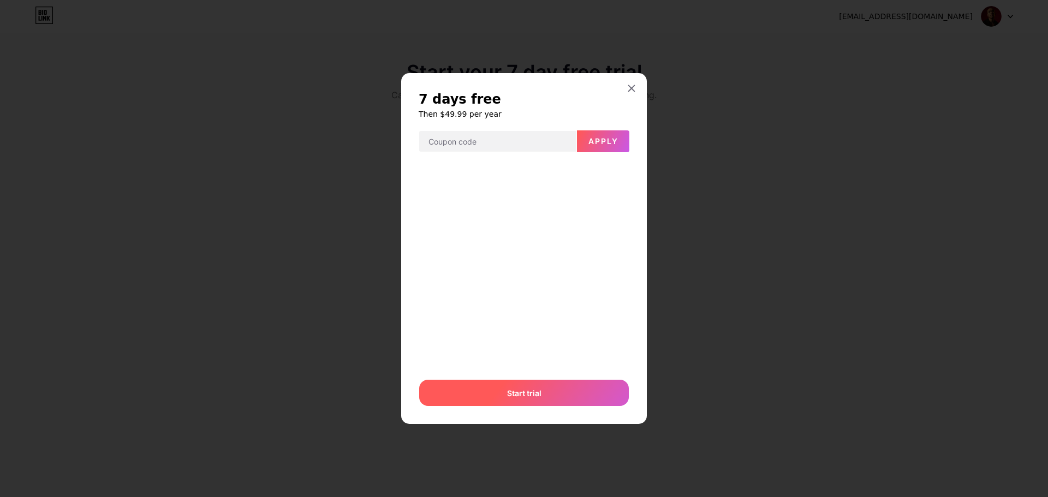
click at [532, 386] on div "Start trial" at bounding box center [524, 393] width 210 height 26
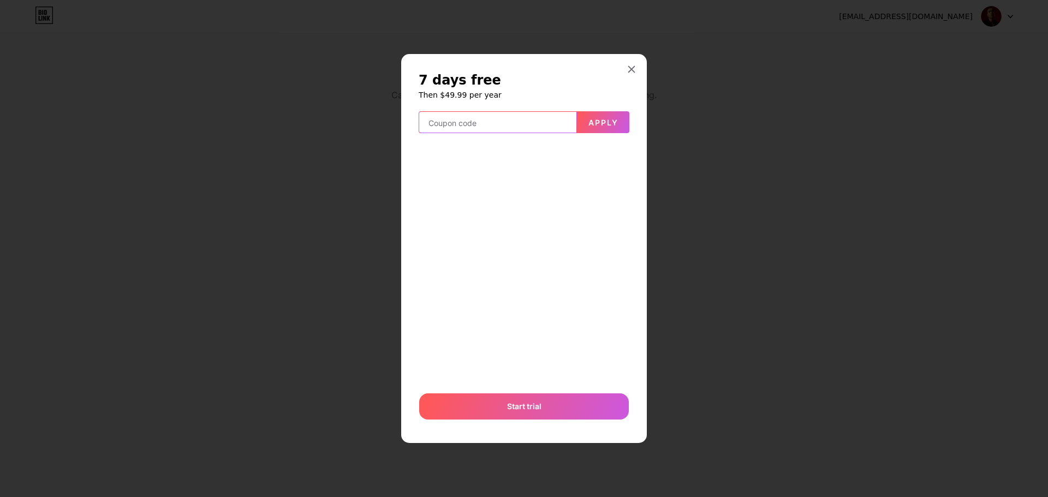
click at [525, 122] on input "text" at bounding box center [497, 123] width 157 height 22
click at [629, 68] on icon at bounding box center [631, 69] width 9 height 9
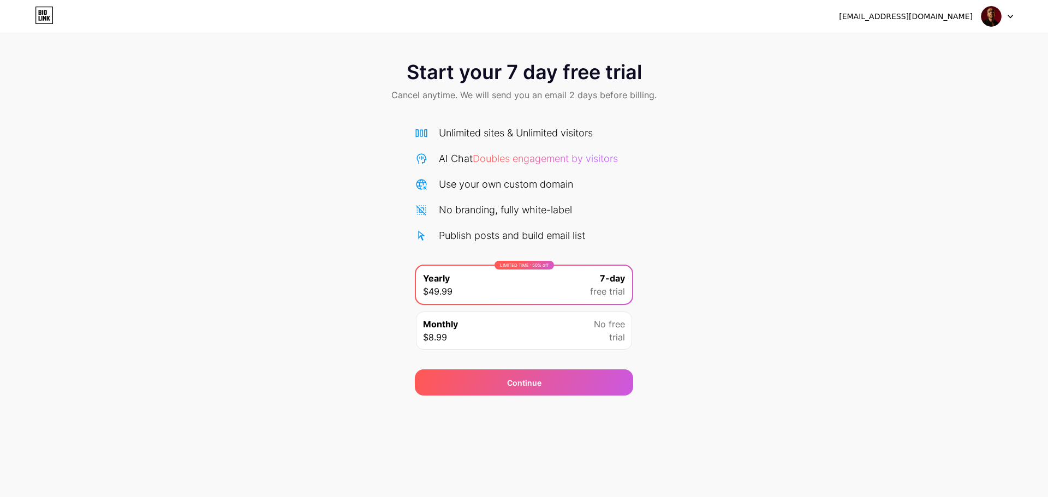
click at [179, 52] on div "Start your 7 day free trial Cancel anytime. We will send you an email 2 days be…" at bounding box center [524, 82] width 1048 height 64
click at [519, 161] on span "Doubles engagement by visitors" at bounding box center [545, 158] width 145 height 11
click at [663, 143] on div "Start your 7 day free trial Cancel anytime. We will send you an email 2 days be…" at bounding box center [524, 223] width 1048 height 346
click at [476, 117] on div "Unlimited sites & Unlimited visitors AI Chat Doubles engagement by visitors Use…" at bounding box center [524, 236] width 218 height 242
drag, startPoint x: 777, startPoint y: 81, endPoint x: 855, endPoint y: 54, distance: 82.0
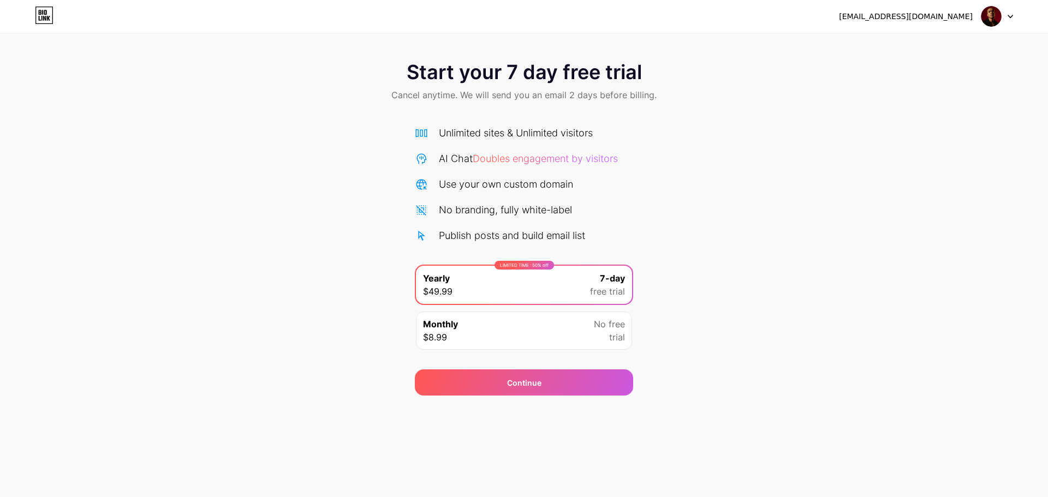
click at [811, 79] on div "Start your 7 day free trial Cancel anytime. We will send you an email 2 days be…" at bounding box center [524, 82] width 1048 height 64
drag, startPoint x: 855, startPoint y: 54, endPoint x: 878, endPoint y: 31, distance: 32.8
click at [874, 35] on div "Start your 7 day free trial Cancel anytime. We will send you an email 2 days be…" at bounding box center [524, 198] width 1048 height 396
click at [950, 26] on div "dauvanhoang03122001@gmail.com Logout" at bounding box center [524, 16] width 1048 height 33
drag, startPoint x: 769, startPoint y: 195, endPoint x: 728, endPoint y: 209, distance: 42.7
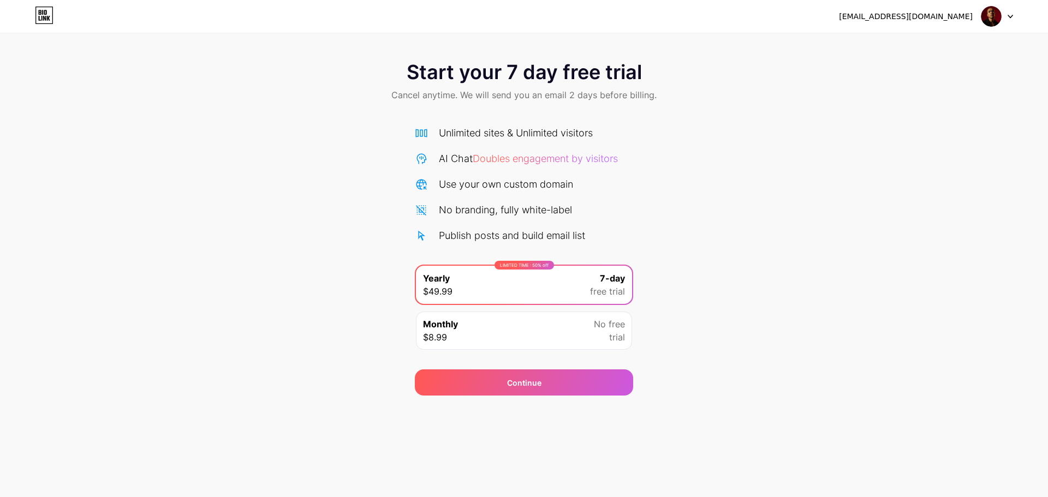
click at [769, 196] on div "Start your 7 day free trial Cancel anytime. We will send you an email 2 days be…" at bounding box center [524, 223] width 1048 height 346
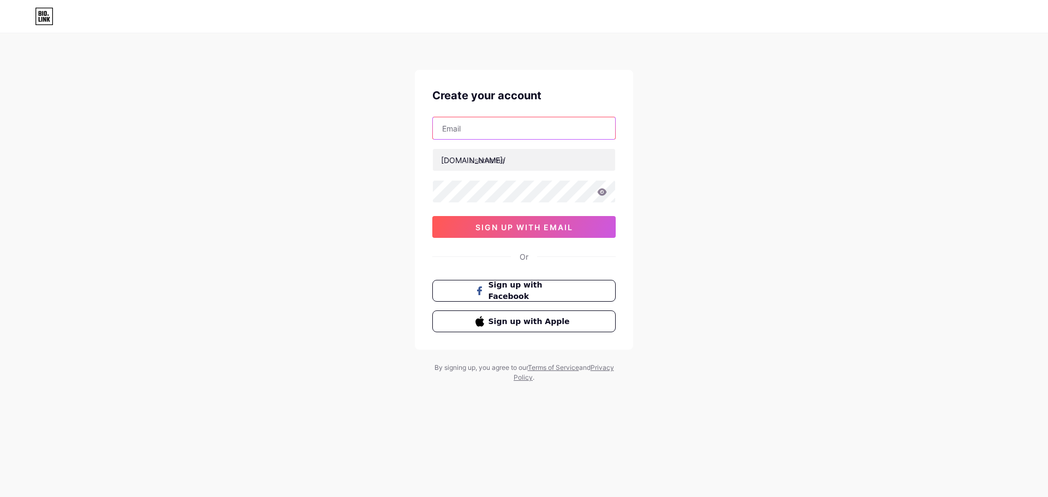
click at [499, 123] on input "text" at bounding box center [524, 128] width 182 height 22
type input "[EMAIL_ADDRESS][DOMAIN_NAME]"
click at [494, 160] on input "text" at bounding box center [524, 160] width 182 height 22
type input "hoangto"
click at [605, 193] on icon at bounding box center [602, 191] width 9 height 7
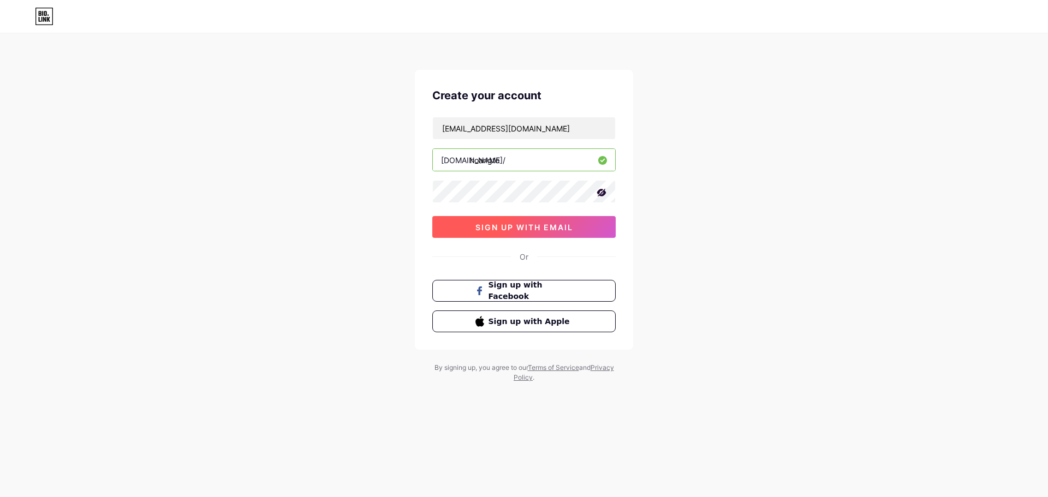
click at [535, 228] on span "sign up with email" at bounding box center [525, 227] width 98 height 9
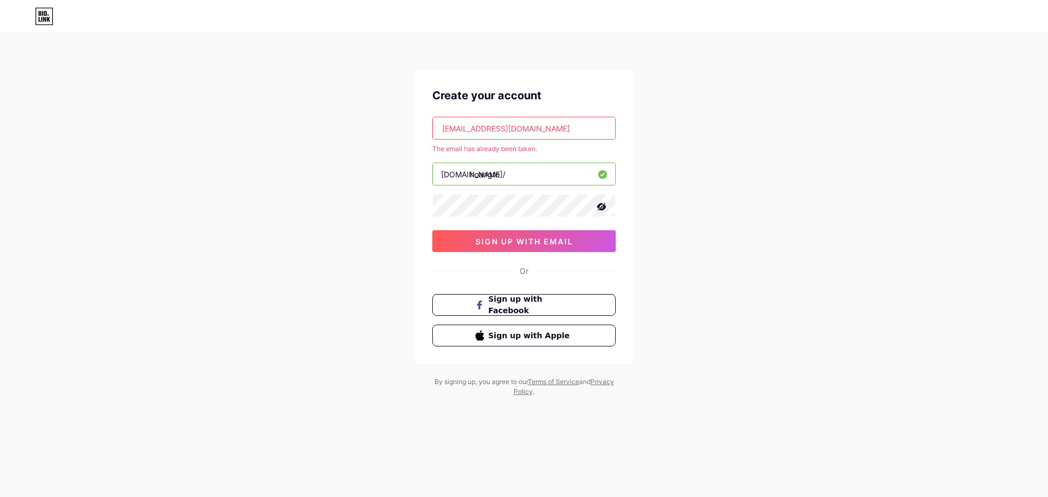
click at [592, 128] on input "[EMAIL_ADDRESS][DOMAIN_NAME]" at bounding box center [524, 128] width 182 height 22
click at [518, 242] on span "sign up with email" at bounding box center [525, 241] width 98 height 9
click at [524, 235] on button "sign up with email" at bounding box center [523, 241] width 183 height 22
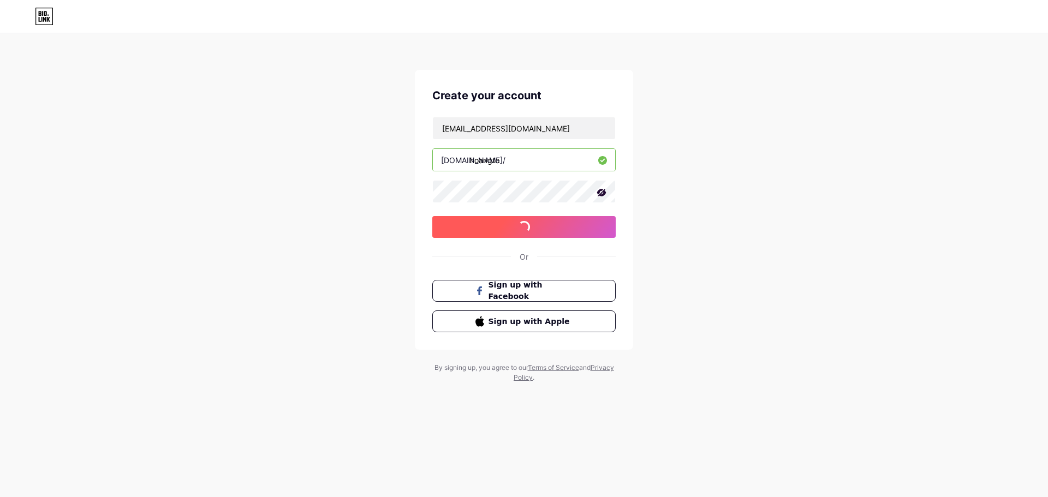
click at [524, 232] on span "sign up with email" at bounding box center [525, 227] width 98 height 9
click at [524, 237] on button "sign up with email" at bounding box center [523, 227] width 183 height 22
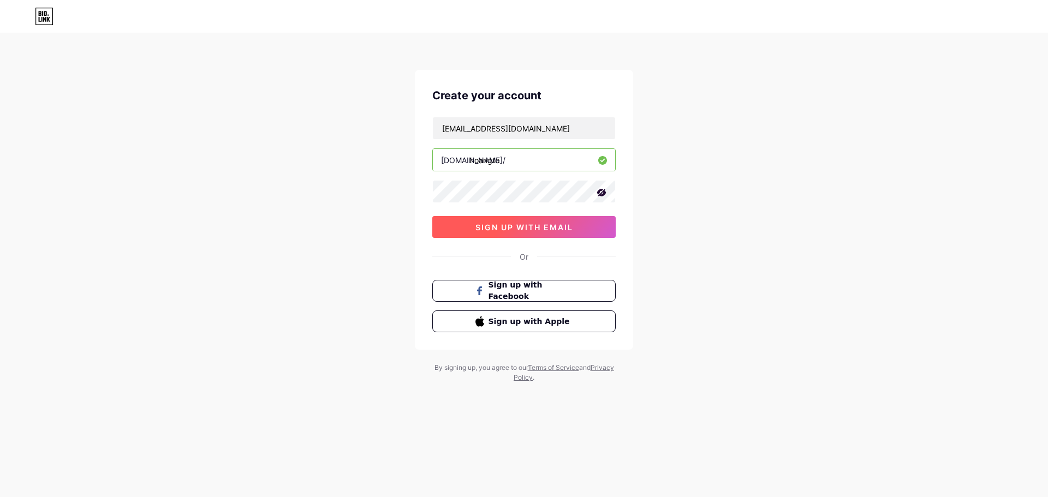
click at [524, 237] on button "sign up with email" at bounding box center [523, 227] width 183 height 22
click at [536, 228] on span "sign up with email" at bounding box center [525, 227] width 98 height 9
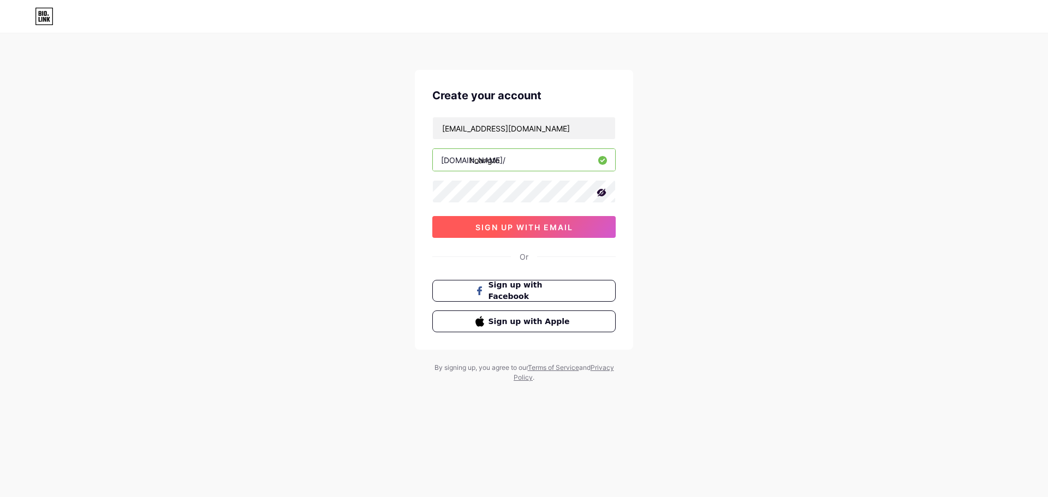
click at [520, 227] on span "sign up with email" at bounding box center [525, 227] width 98 height 9
click at [473, 233] on button "sign up with email" at bounding box center [523, 227] width 183 height 22
click at [559, 234] on button "sign up with email" at bounding box center [523, 227] width 183 height 22
click at [518, 228] on span "sign up with email" at bounding box center [525, 227] width 98 height 9
click at [578, 227] on button "sign up with email" at bounding box center [523, 227] width 183 height 22
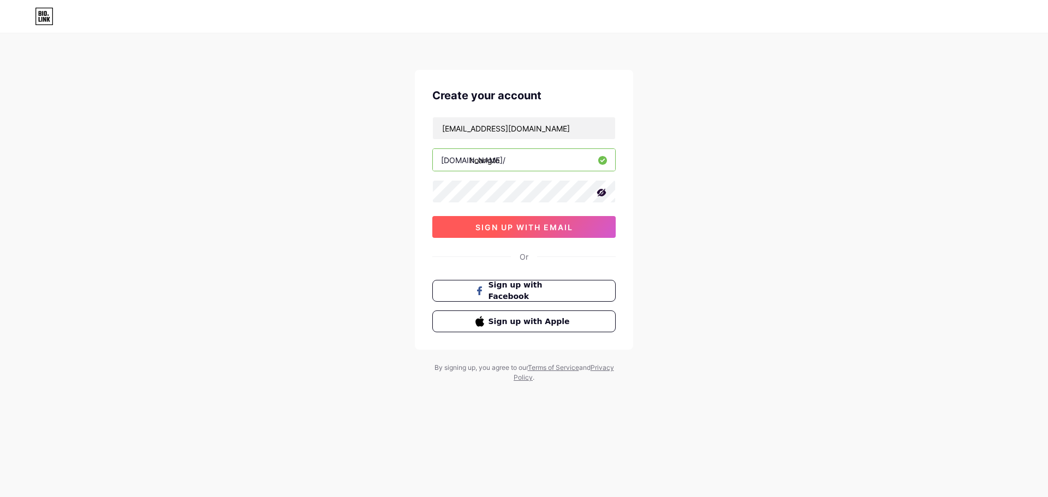
click at [563, 224] on span "sign up with email" at bounding box center [525, 227] width 98 height 9
click at [520, 223] on span "sign up with email" at bounding box center [525, 227] width 98 height 9
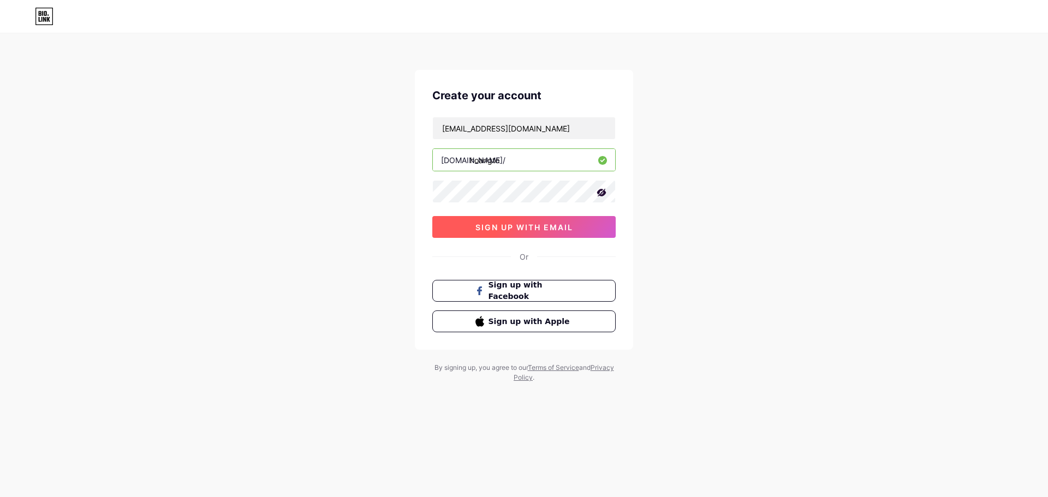
click at [520, 223] on span "sign up with email" at bounding box center [525, 227] width 98 height 9
